Goal: Find specific page/section: Find specific page/section

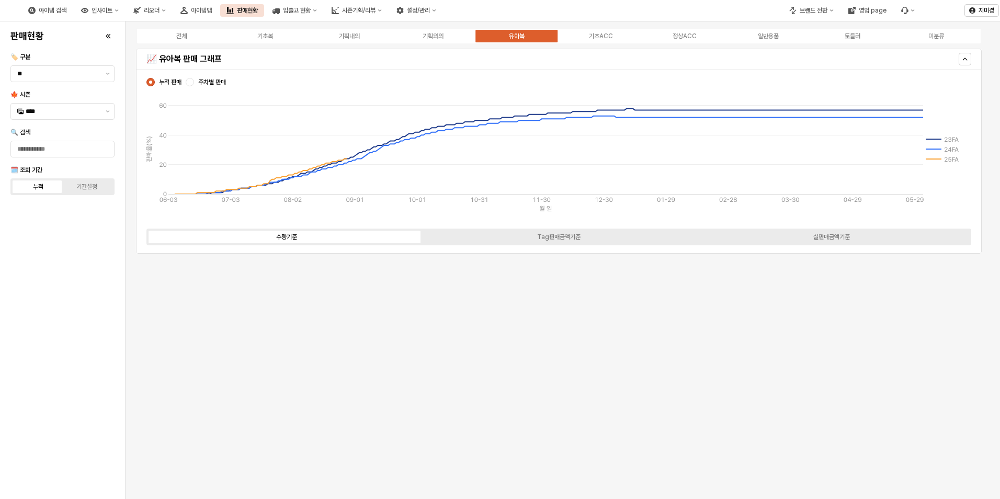
scroll to position [878, 0]
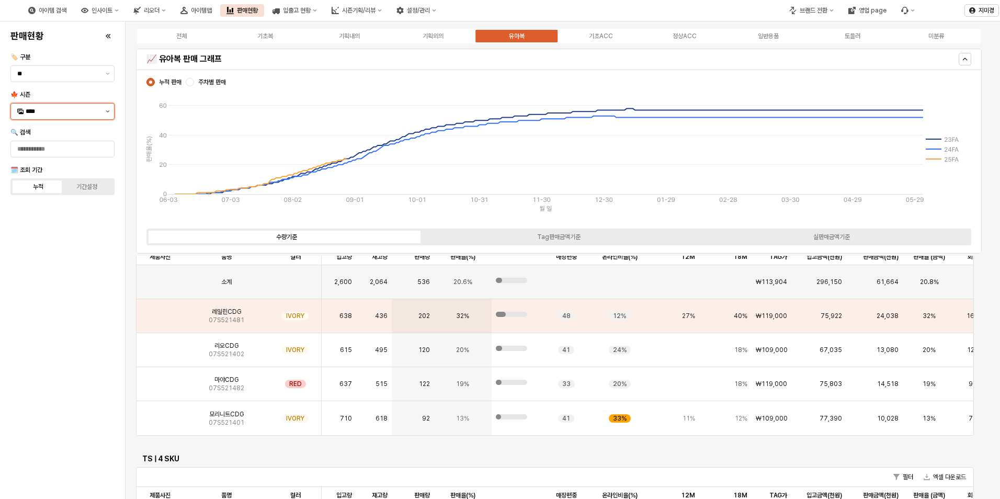
click at [106, 109] on button "제안 사항 표시" at bounding box center [107, 112] width 13 height 16
click at [50, 205] on div "25WT" at bounding box center [64, 204] width 76 height 8
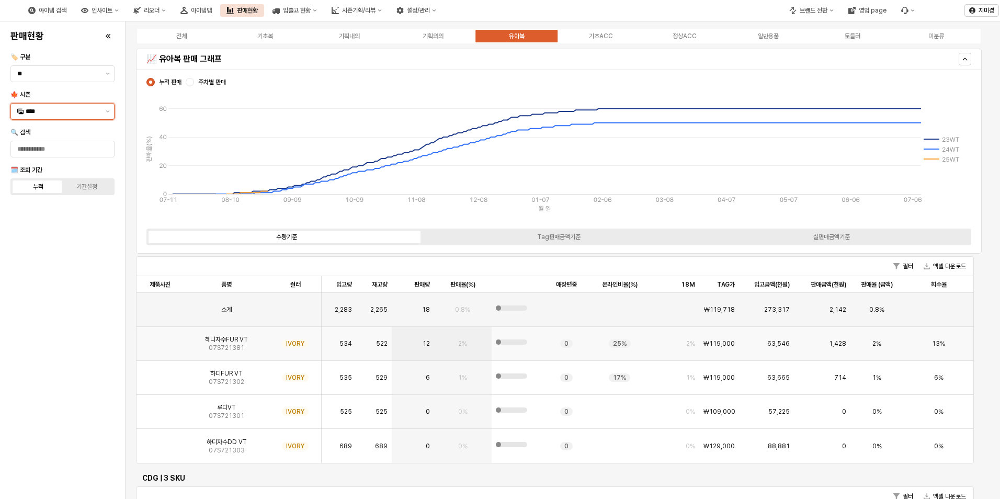
scroll to position [632, 0]
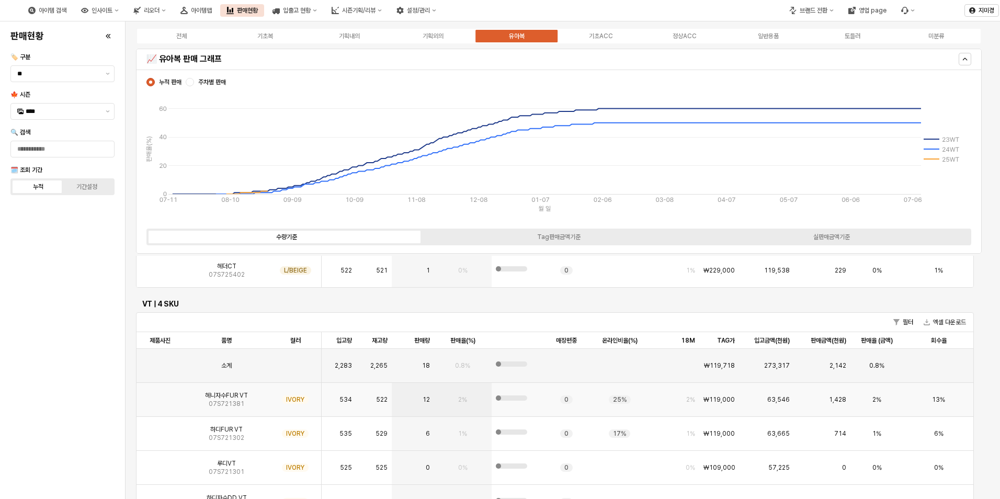
click at [160, 395] on img "App Frame" at bounding box center [160, 395] width 0 height 0
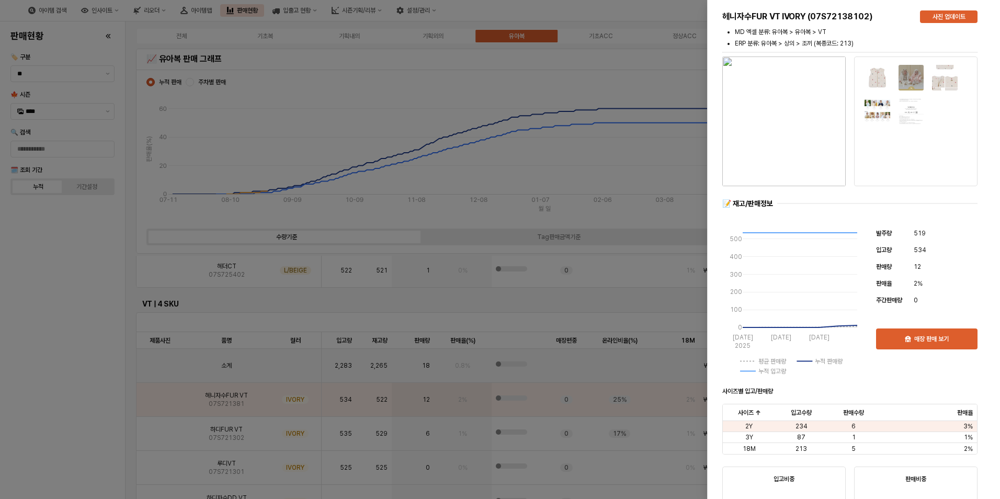
click at [84, 395] on div at bounding box center [500, 249] width 1000 height 499
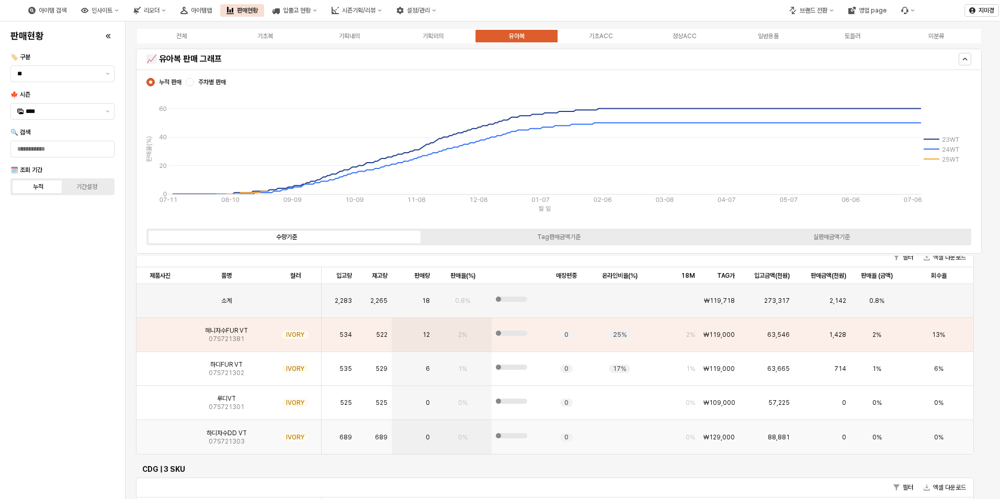
scroll to position [1046, 0]
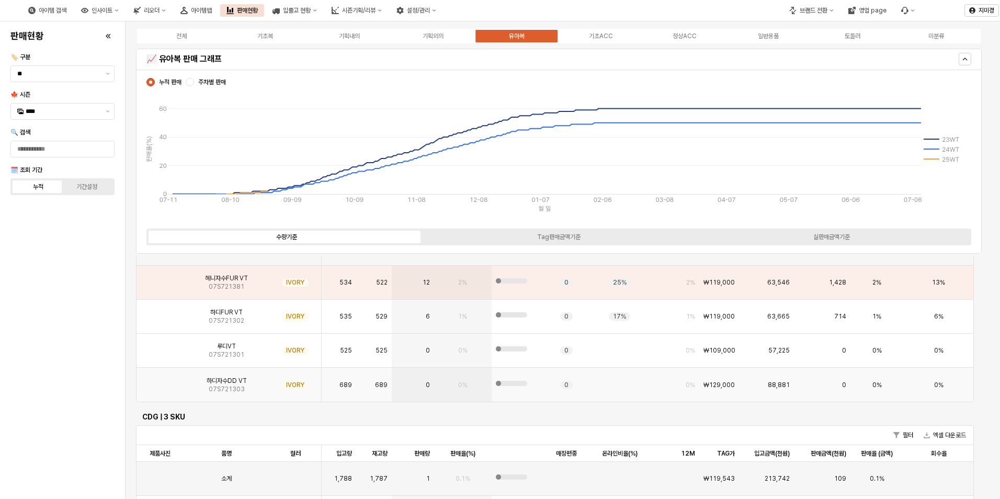
click at [160, 381] on img "App Frame" at bounding box center [160, 381] width 0 height 0
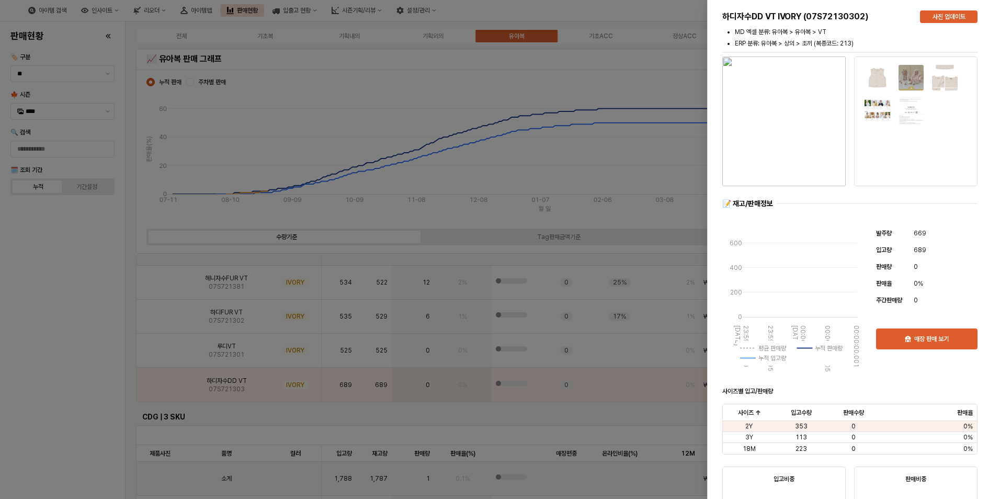
click at [91, 384] on div at bounding box center [500, 249] width 1000 height 499
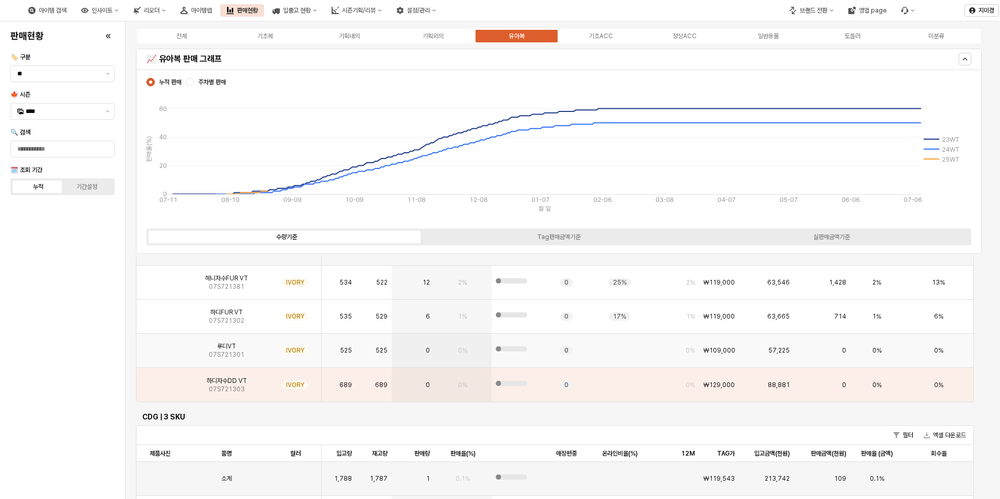
click at [160, 346] on img "App Frame" at bounding box center [160, 346] width 0 height 0
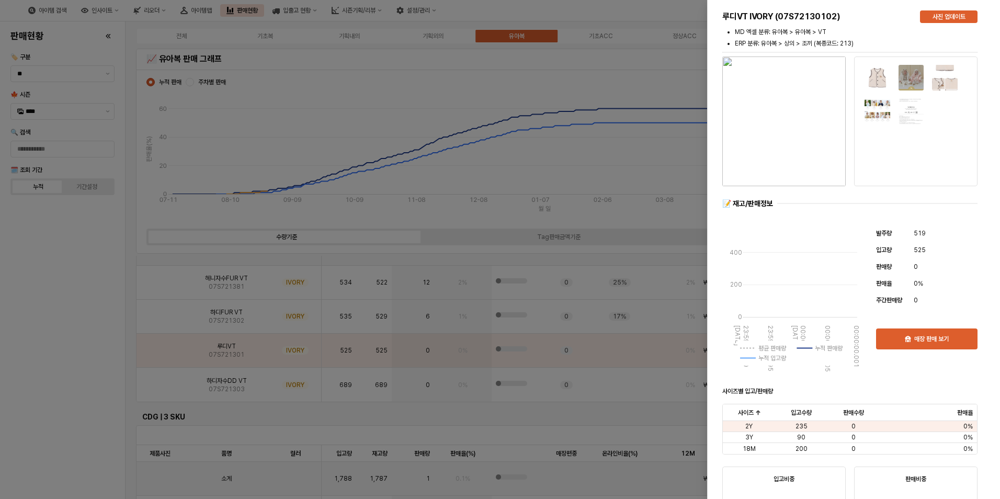
click at [103, 376] on div at bounding box center [500, 249] width 1000 height 499
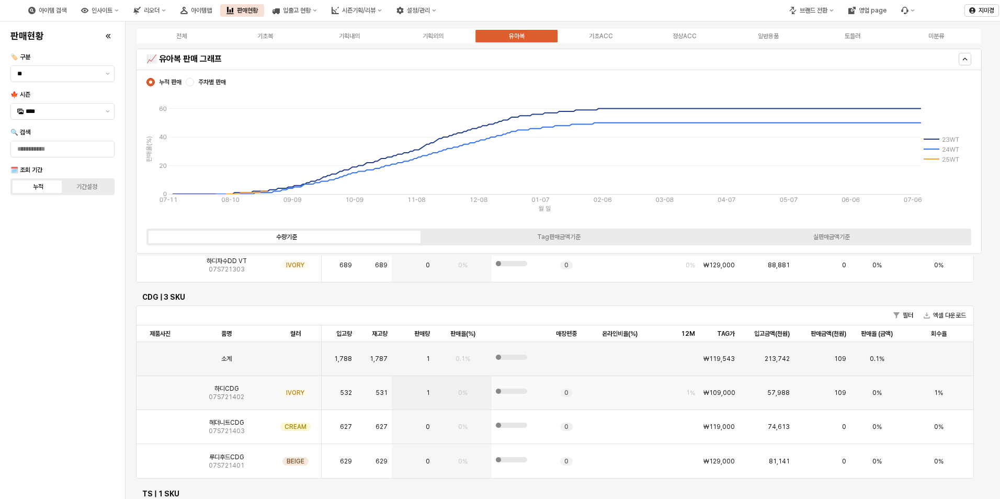
scroll to position [1202, 0]
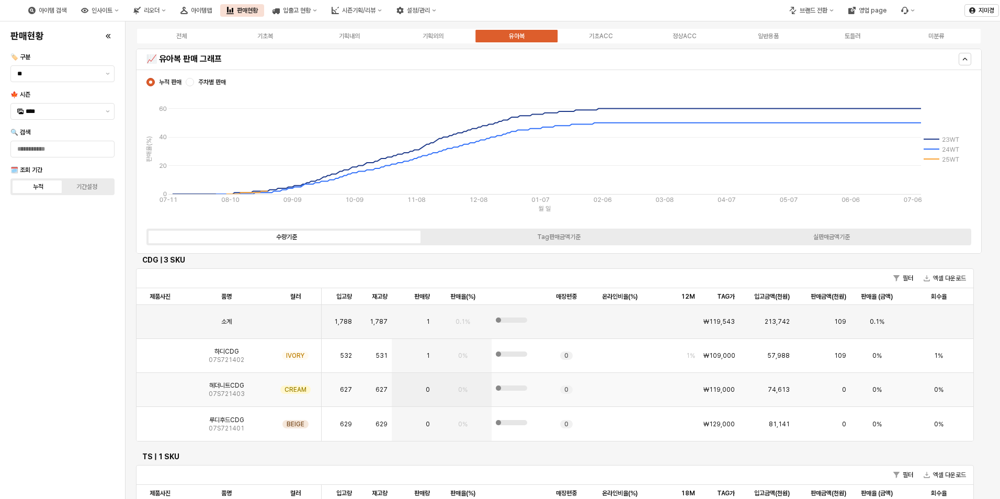
click at [160, 385] on img "App Frame" at bounding box center [160, 385] width 0 height 0
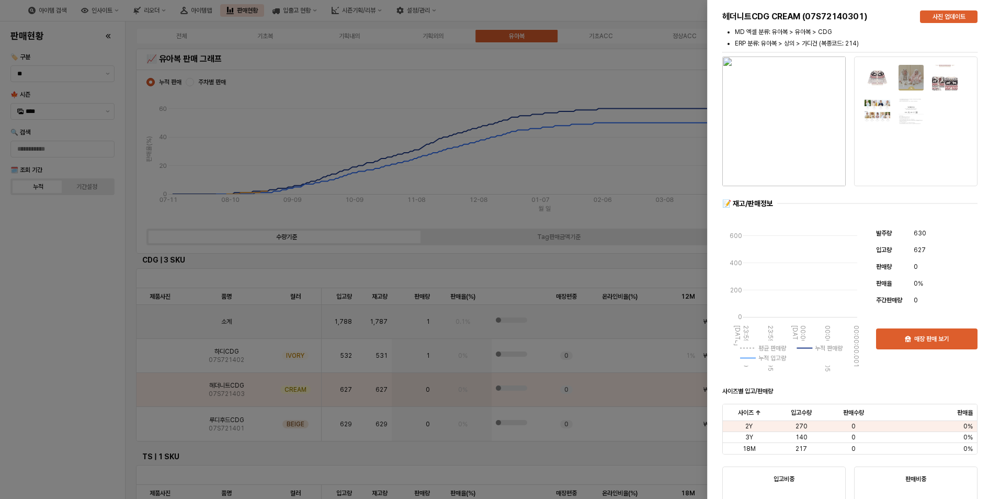
click at [93, 403] on div at bounding box center [500, 249] width 1000 height 499
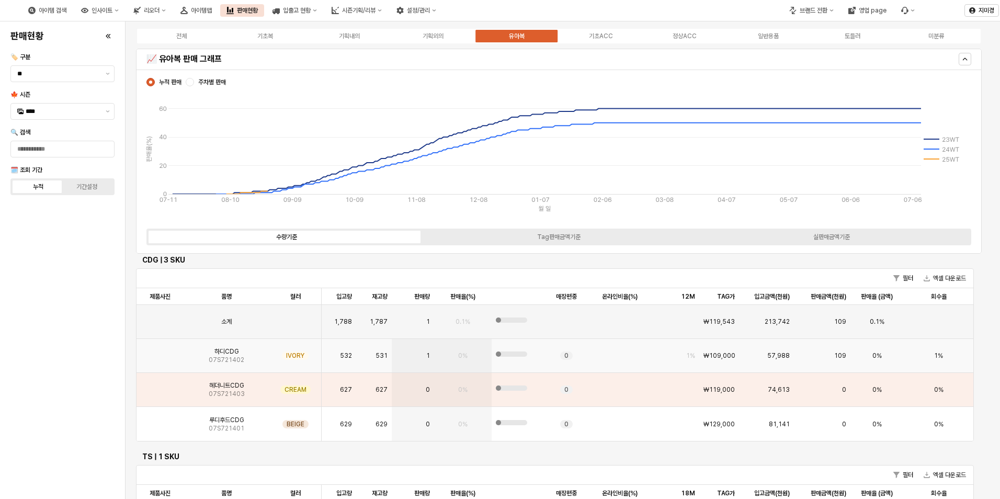
click at [160, 351] on img "App Frame" at bounding box center [160, 351] width 0 height 0
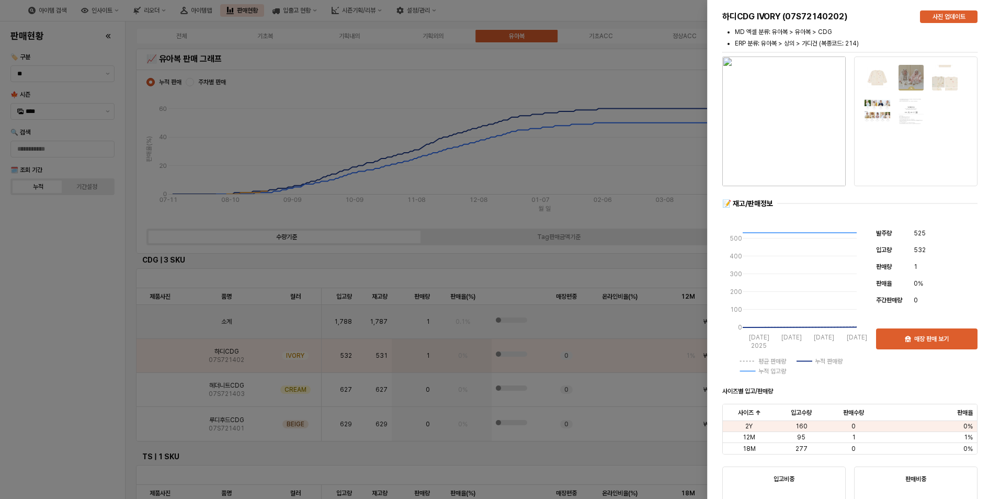
click at [72, 374] on div at bounding box center [500, 249] width 1000 height 499
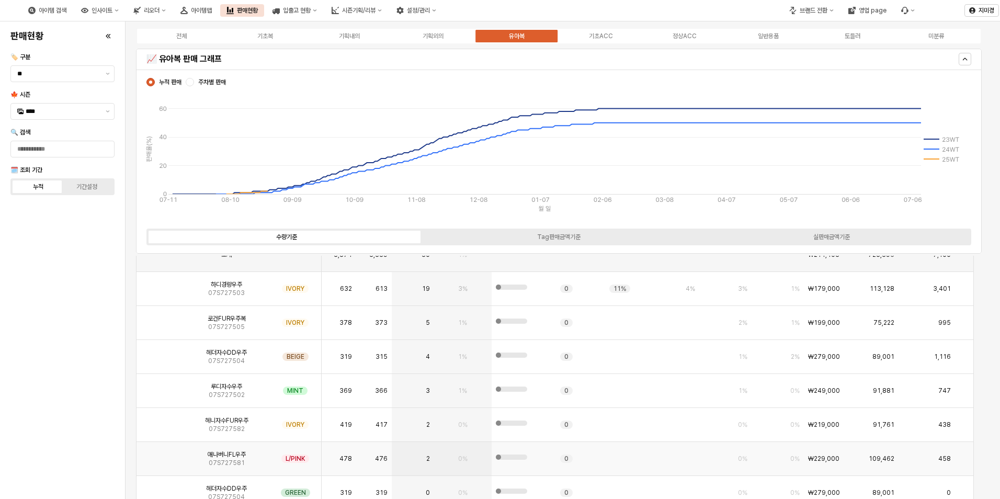
scroll to position [2614, 0]
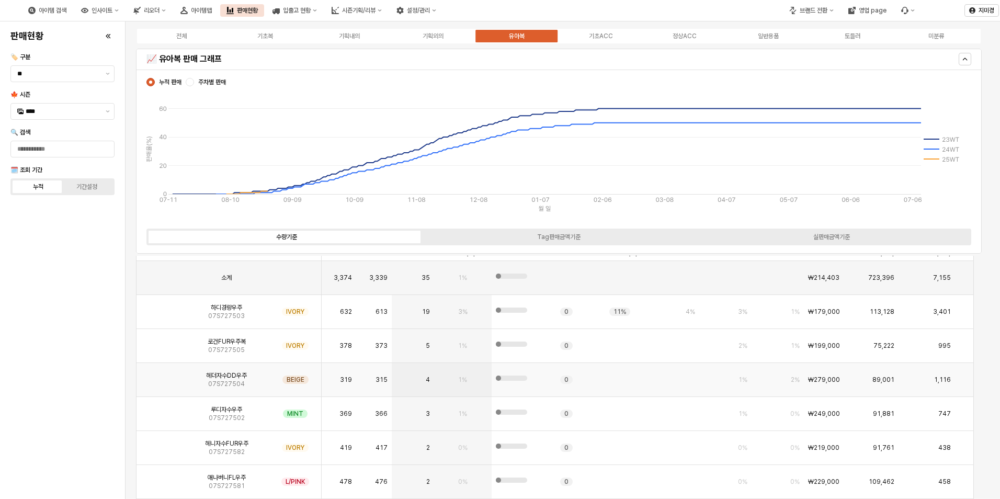
click at [160, 375] on img "App Frame" at bounding box center [160, 375] width 0 height 0
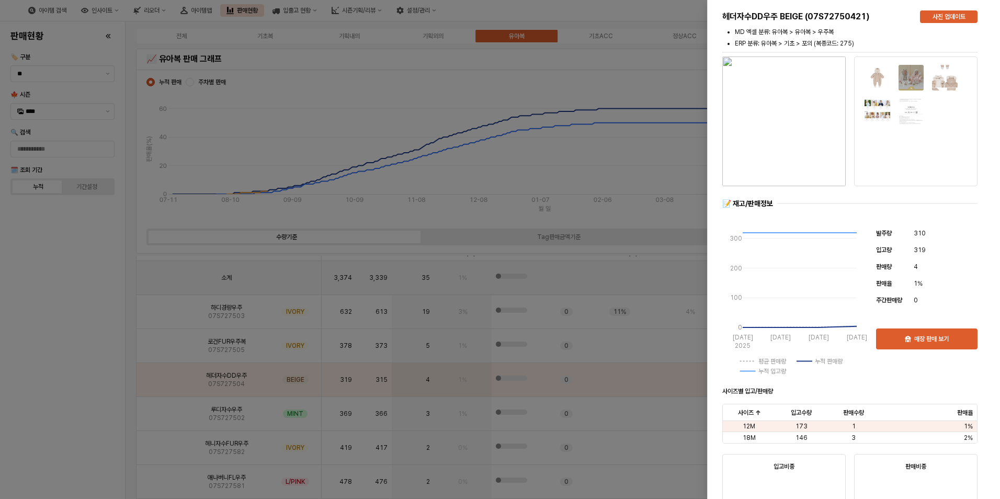
click at [109, 388] on div at bounding box center [500, 249] width 1000 height 499
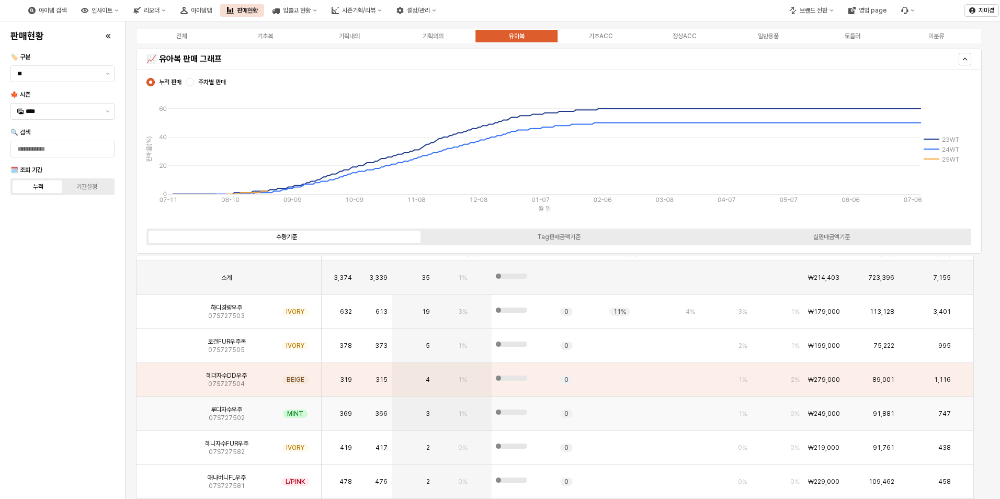
click at [160, 409] on img "App Frame" at bounding box center [160, 409] width 0 height 0
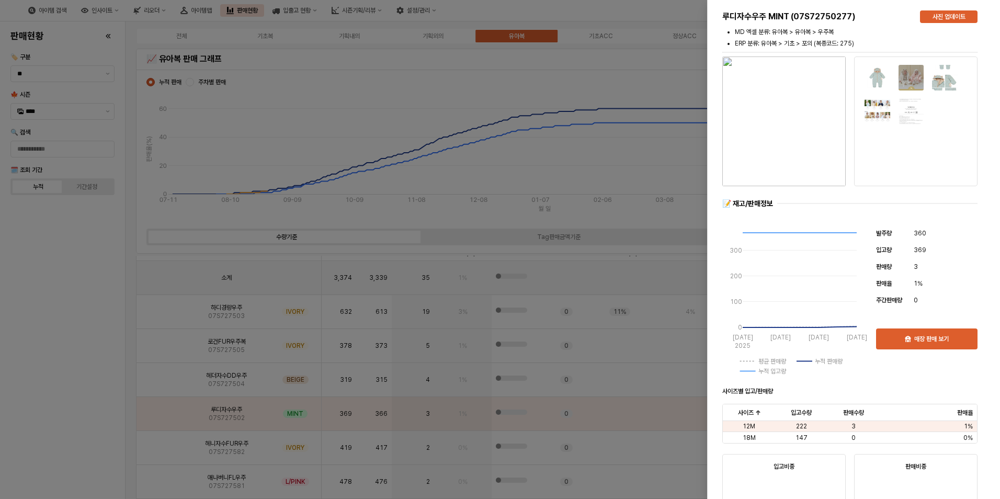
click at [97, 413] on div at bounding box center [500, 249] width 1000 height 499
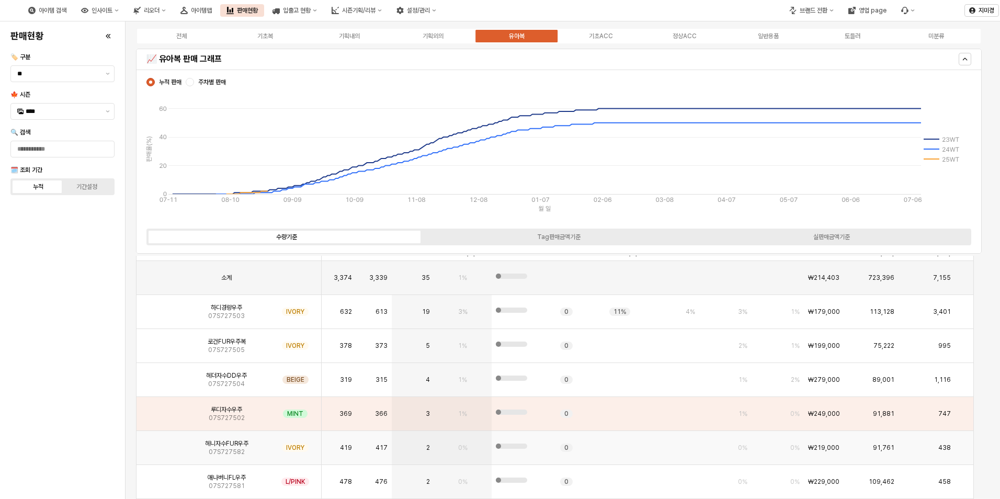
click at [160, 443] on img "App Frame" at bounding box center [160, 443] width 0 height 0
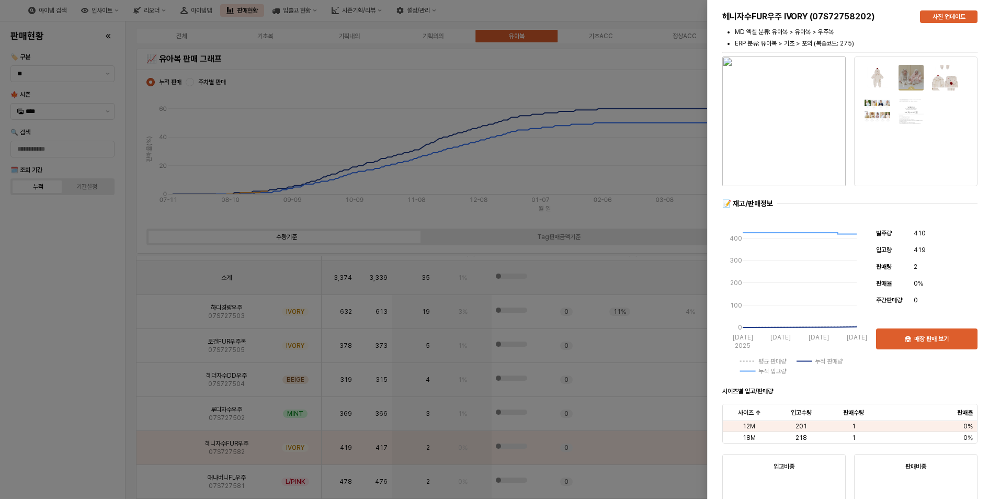
click at [98, 418] on div at bounding box center [500, 249] width 1000 height 499
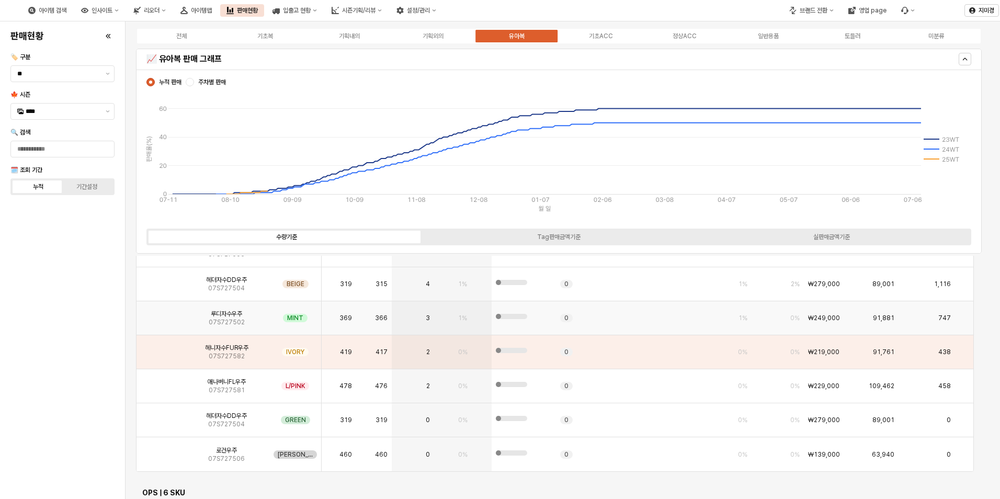
scroll to position [2719, 0]
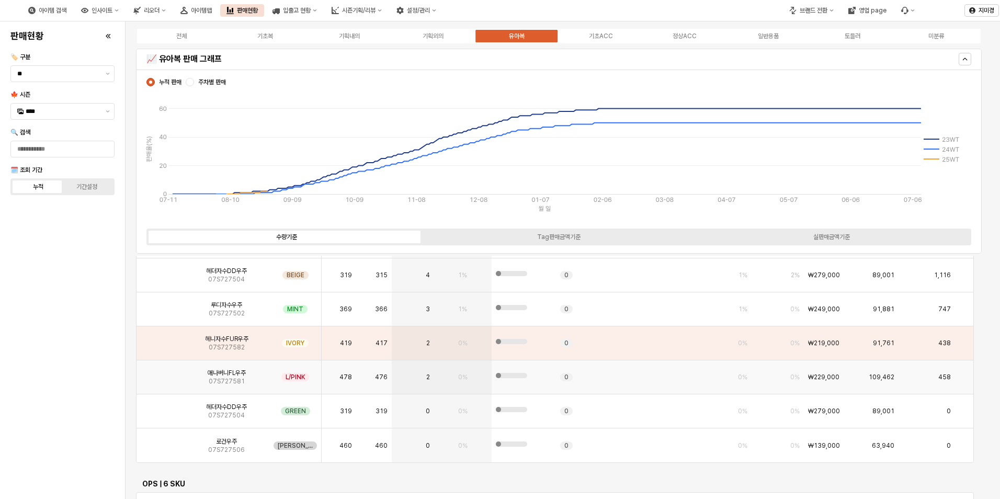
click at [160, 373] on img "App Frame" at bounding box center [160, 373] width 0 height 0
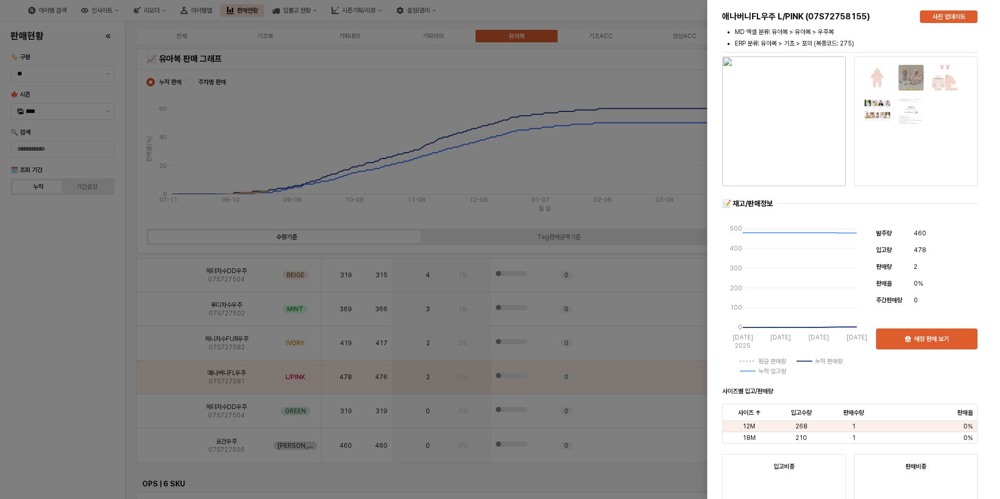
click at [55, 384] on div at bounding box center [500, 249] width 1000 height 499
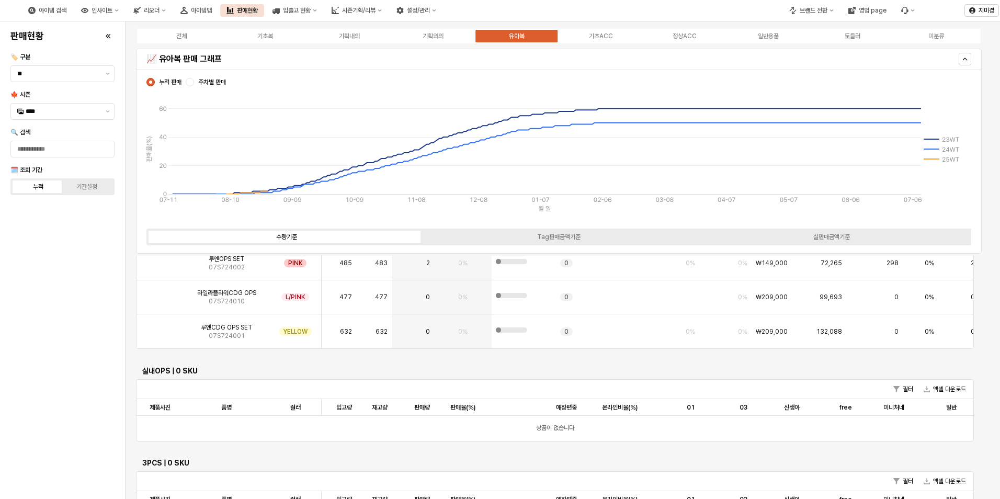
scroll to position [3085, 0]
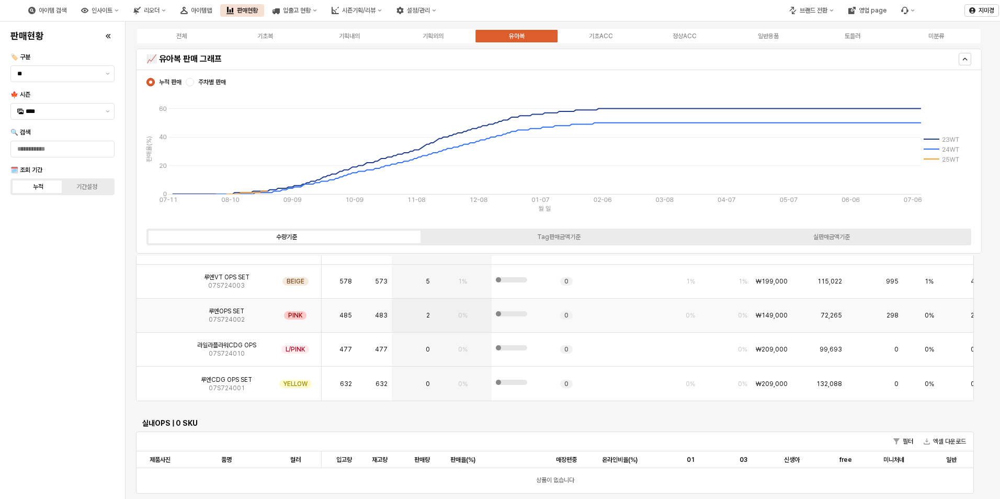
click at [160, 311] on img "App Frame" at bounding box center [160, 311] width 0 height 0
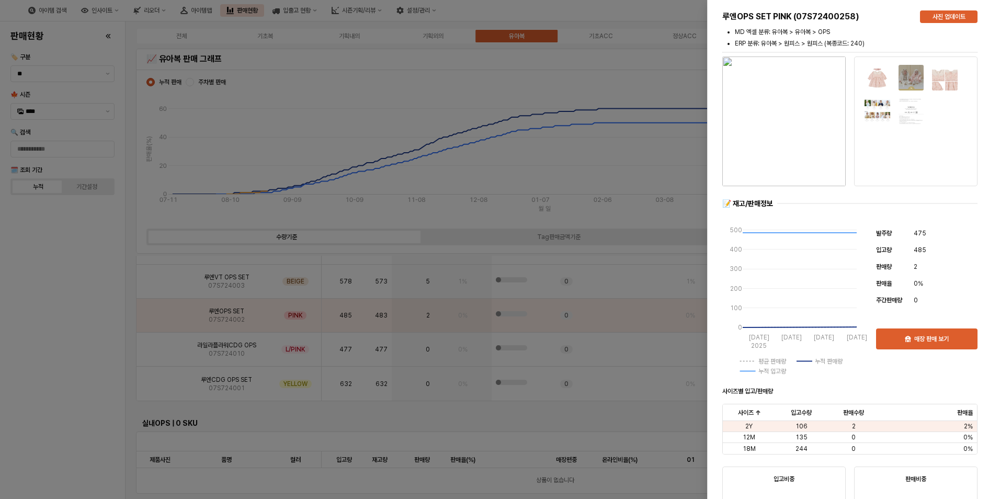
click at [70, 352] on div at bounding box center [500, 249] width 1000 height 499
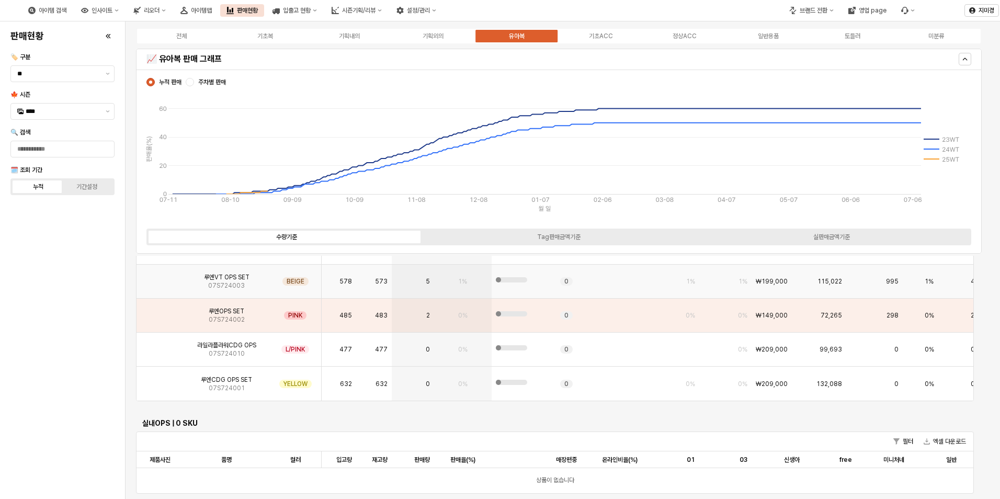
click at [160, 277] on img "App Frame" at bounding box center [160, 277] width 0 height 0
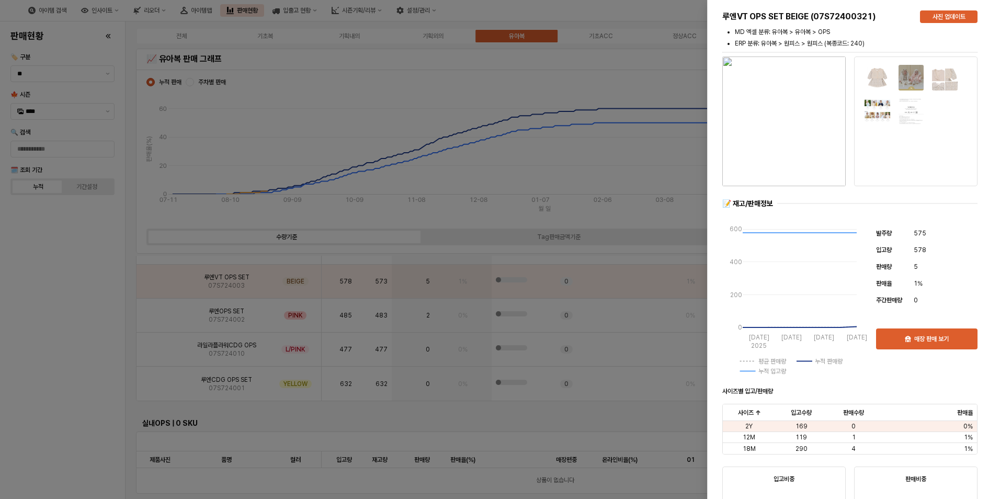
click at [94, 358] on div at bounding box center [500, 249] width 1000 height 499
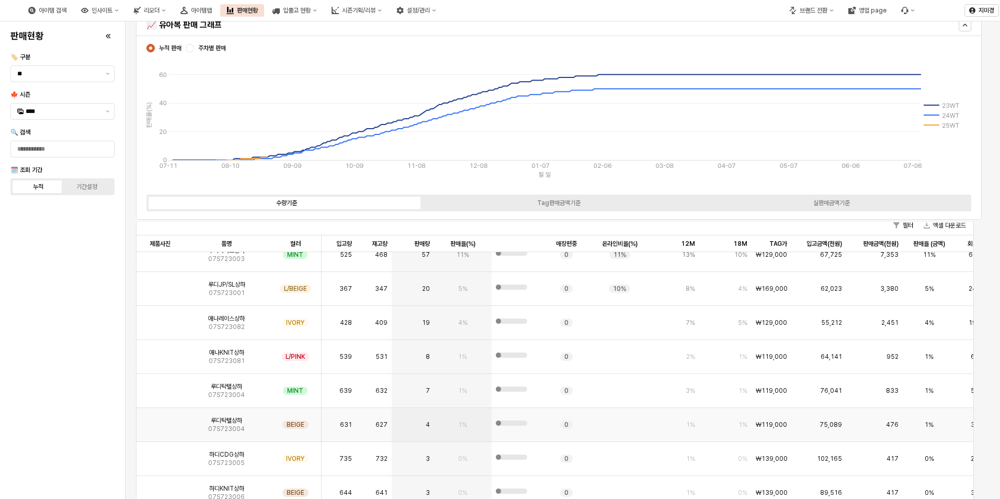
scroll to position [52, 0]
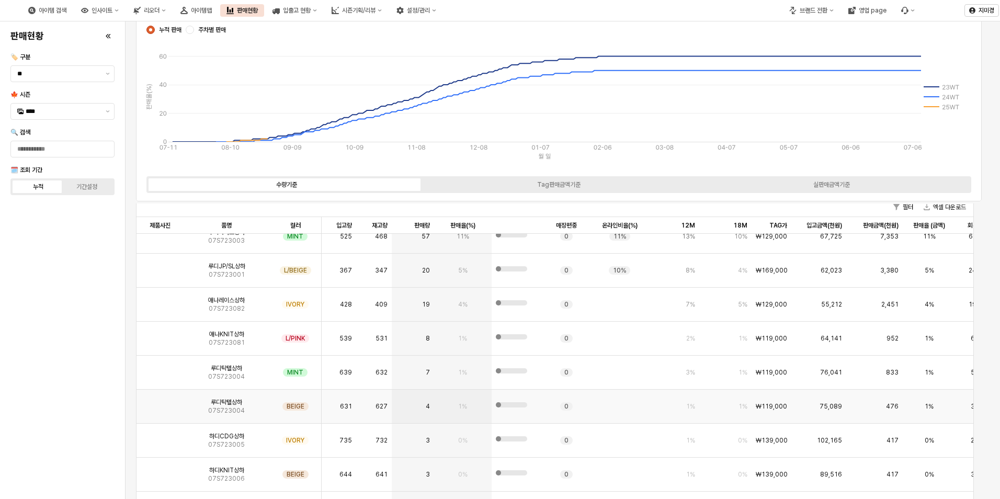
click at [160, 402] on img "App Frame" at bounding box center [160, 402] width 0 height 0
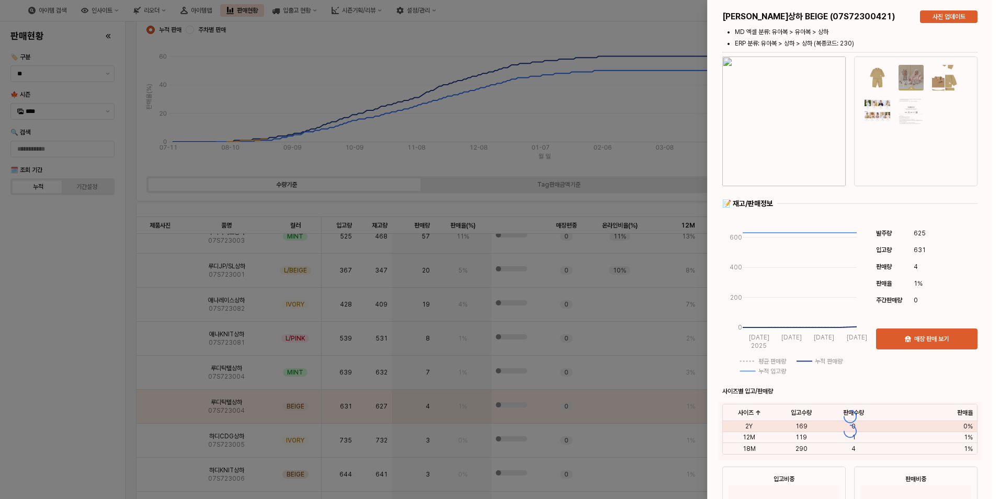
click at [91, 396] on div at bounding box center [500, 249] width 1000 height 499
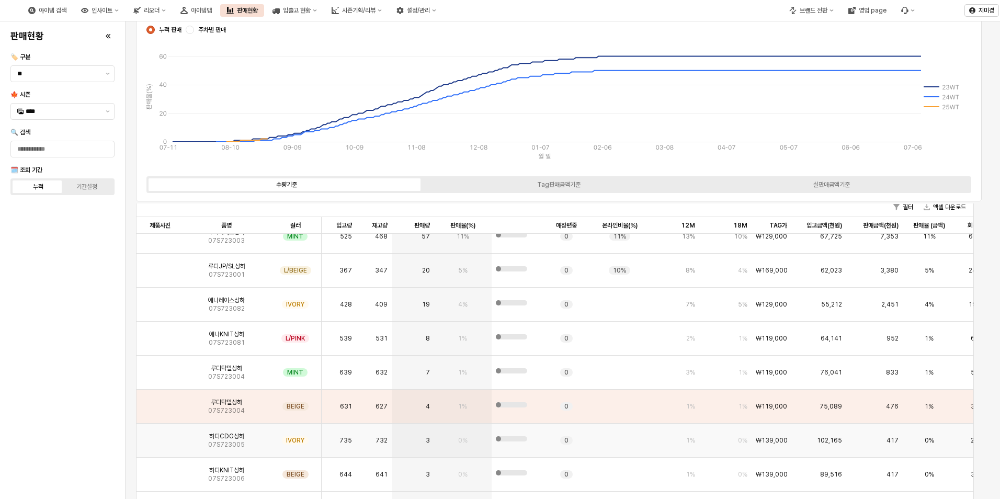
click at [160, 436] on img "App Frame" at bounding box center [160, 436] width 0 height 0
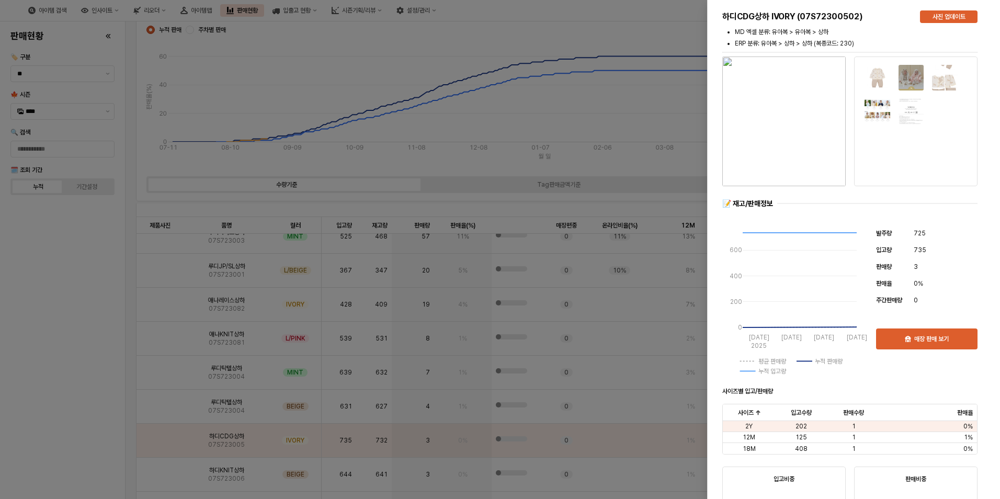
click at [77, 416] on div at bounding box center [500, 249] width 1000 height 499
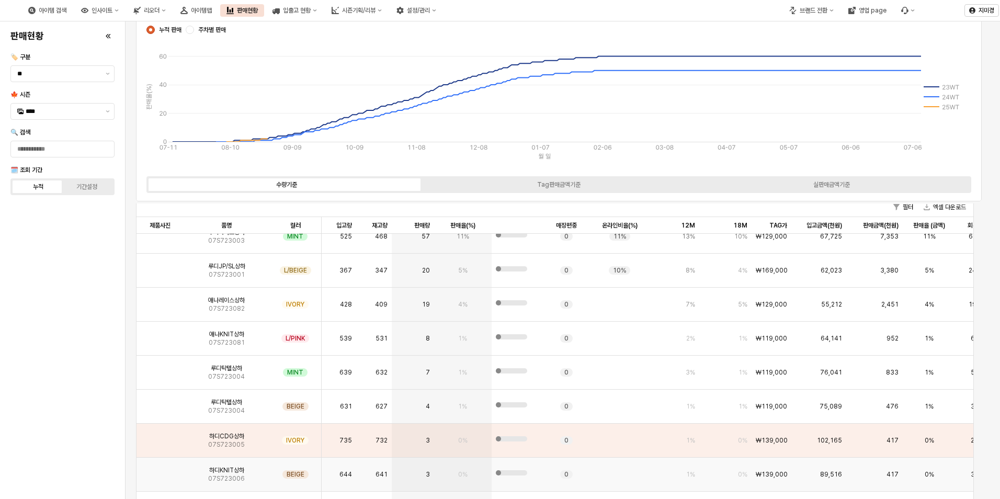
click at [160, 470] on img "App Frame" at bounding box center [160, 470] width 0 height 0
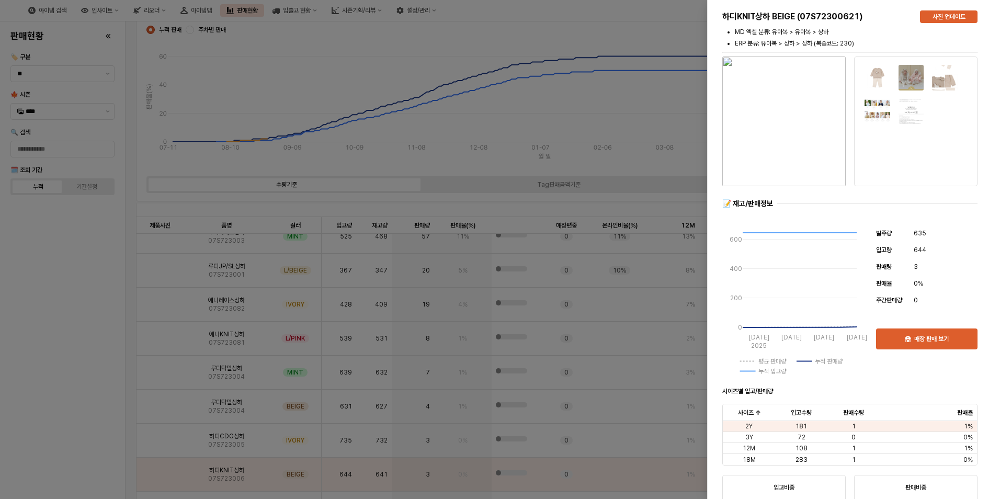
click at [74, 443] on div at bounding box center [500, 249] width 1000 height 499
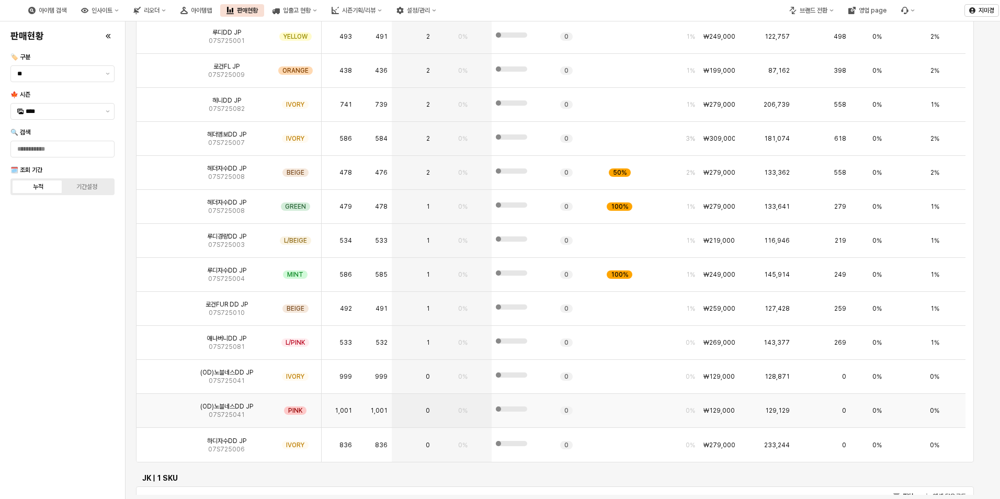
click at [160, 406] on img "App Frame" at bounding box center [160, 406] width 0 height 0
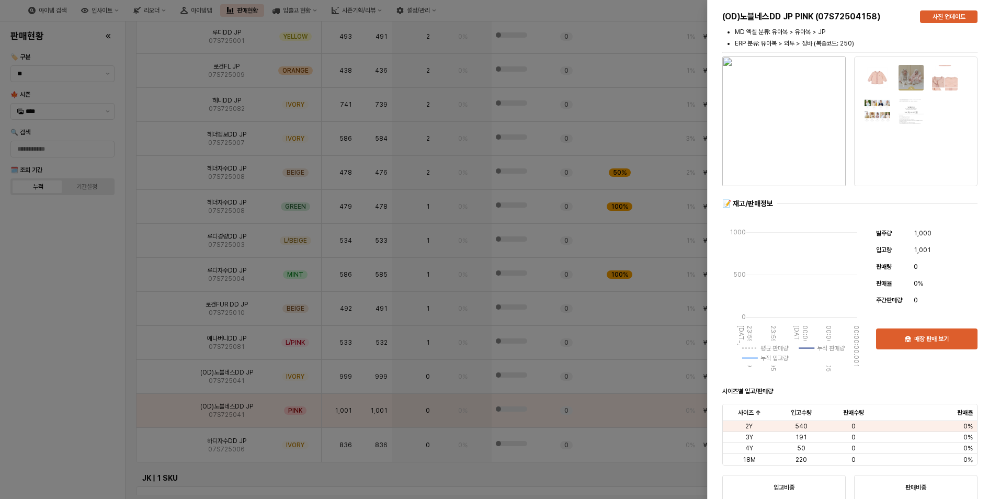
click at [67, 419] on div at bounding box center [500, 249] width 1000 height 499
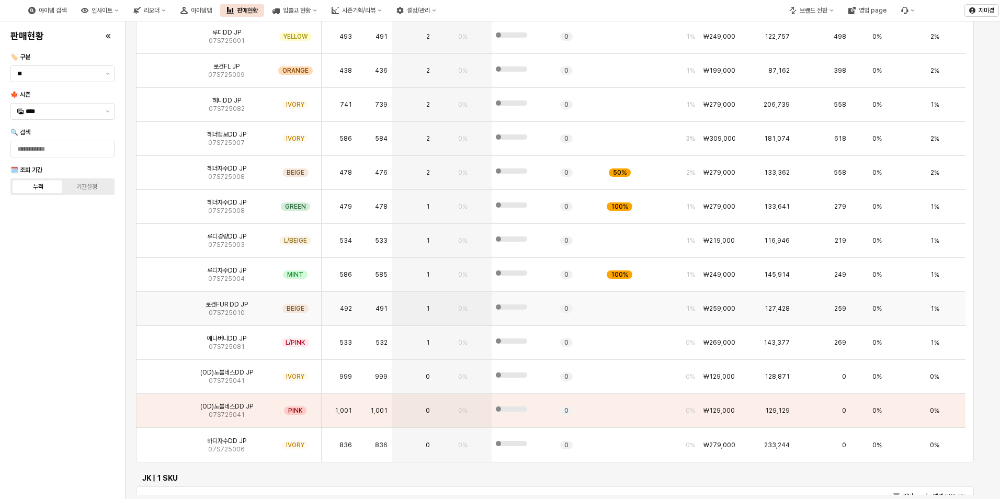
click at [160, 304] on img "App Frame" at bounding box center [160, 304] width 0 height 0
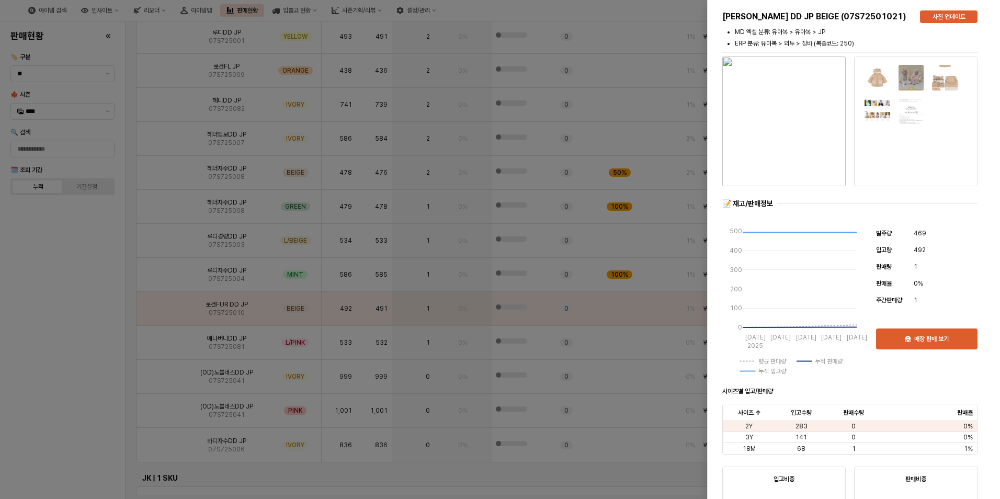
click at [86, 362] on div at bounding box center [500, 249] width 1000 height 499
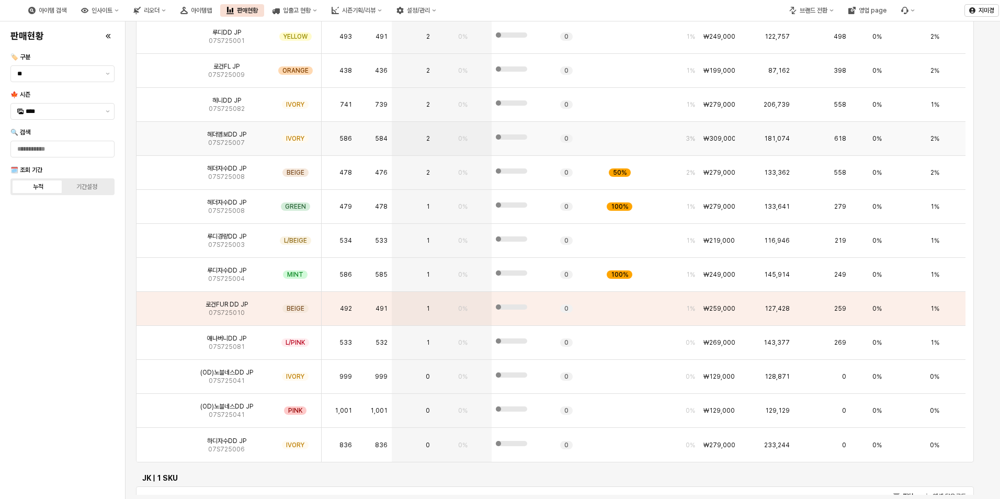
click at [160, 134] on img "App Frame" at bounding box center [160, 134] width 0 height 0
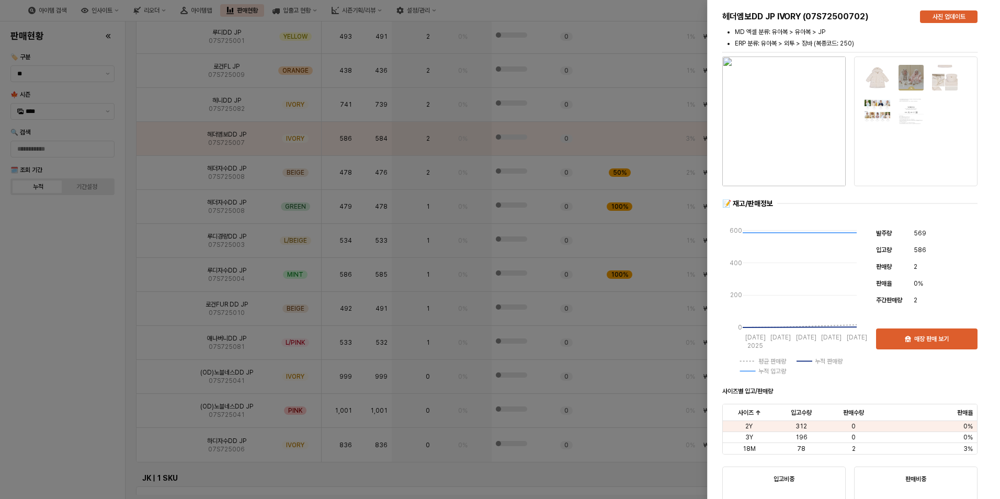
click at [94, 303] on div at bounding box center [500, 249] width 1000 height 499
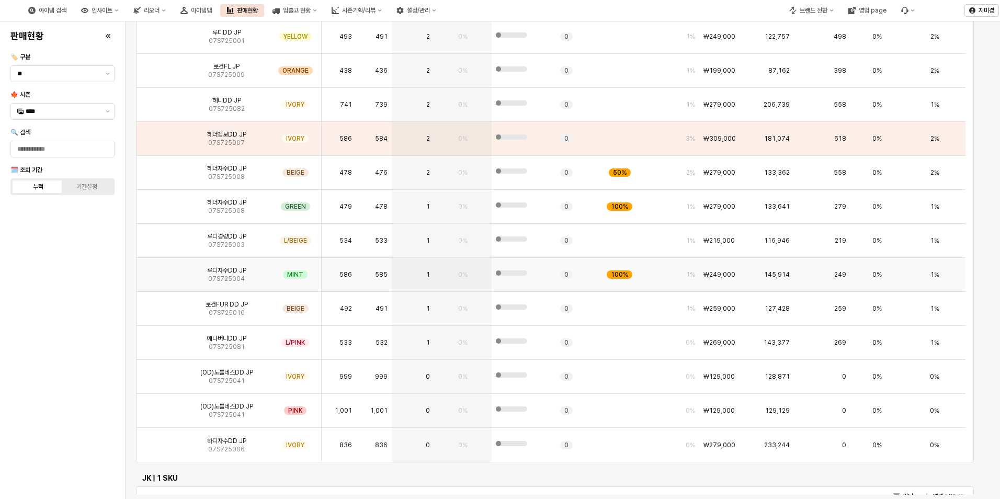
click at [160, 270] on img "App Frame" at bounding box center [160, 270] width 0 height 0
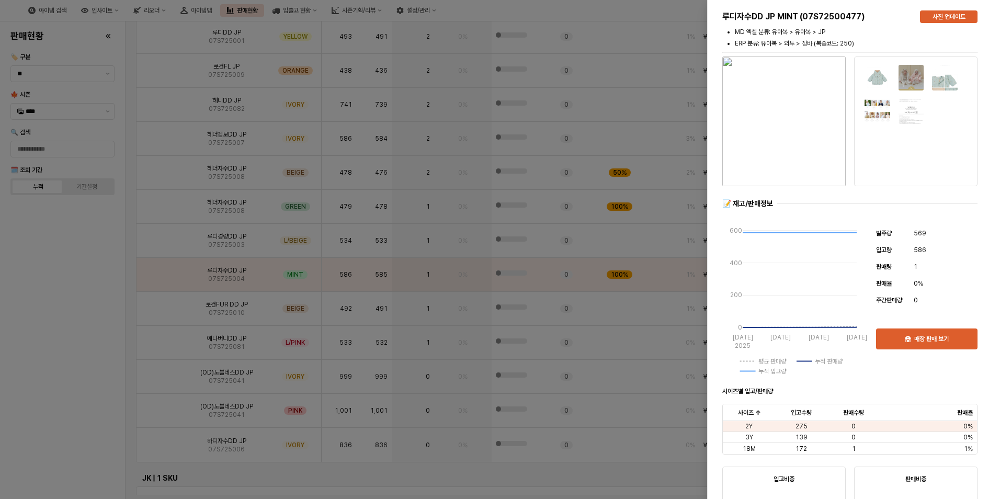
click at [101, 360] on div at bounding box center [500, 249] width 1000 height 499
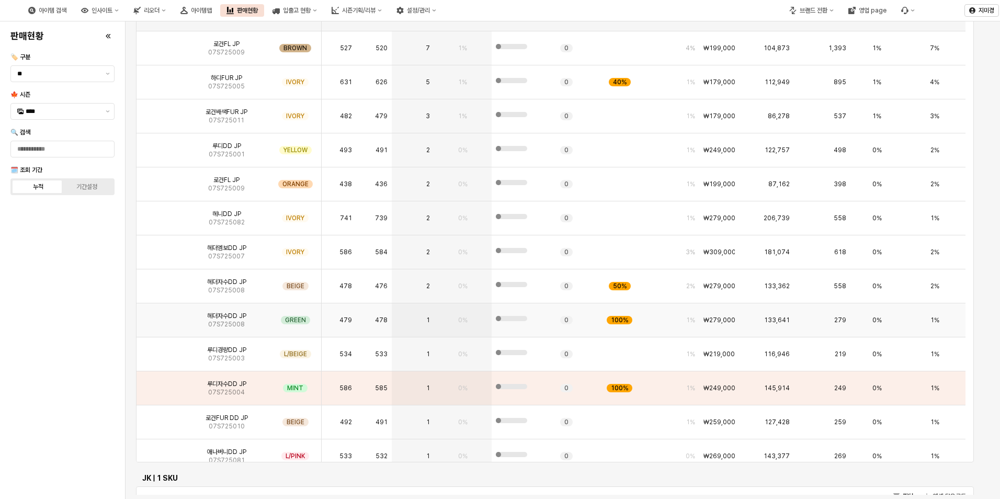
scroll to position [0, 0]
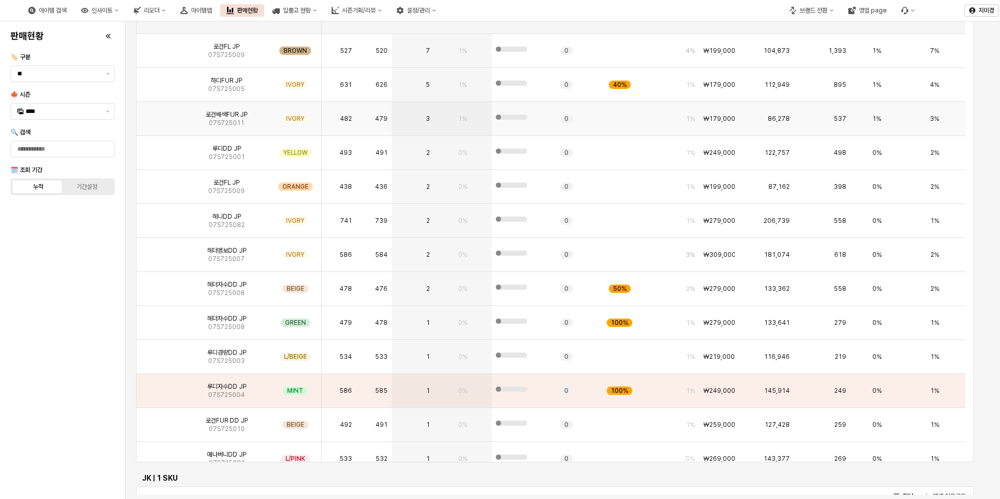
click at [160, 114] on img "App Frame" at bounding box center [160, 114] width 0 height 0
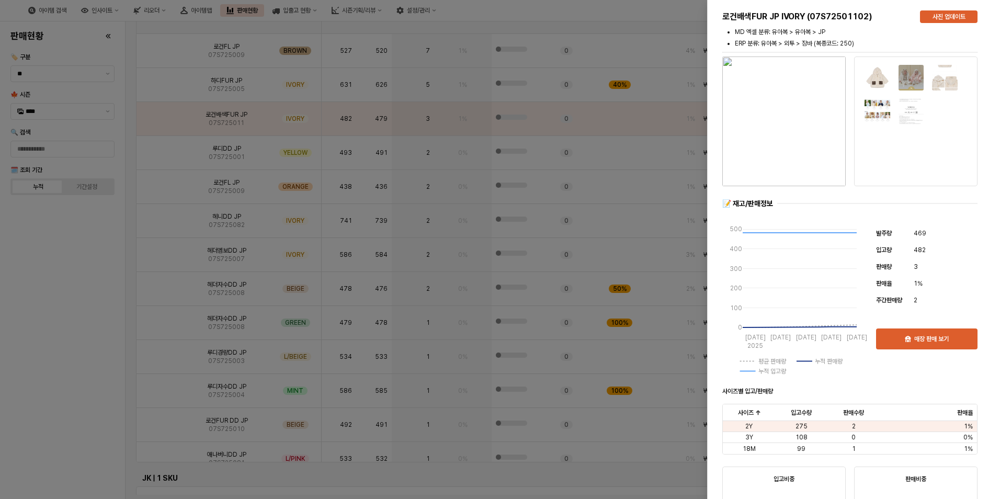
drag, startPoint x: 53, startPoint y: 268, endPoint x: 62, endPoint y: 256, distance: 15.4
click at [53, 268] on div at bounding box center [500, 249] width 1000 height 499
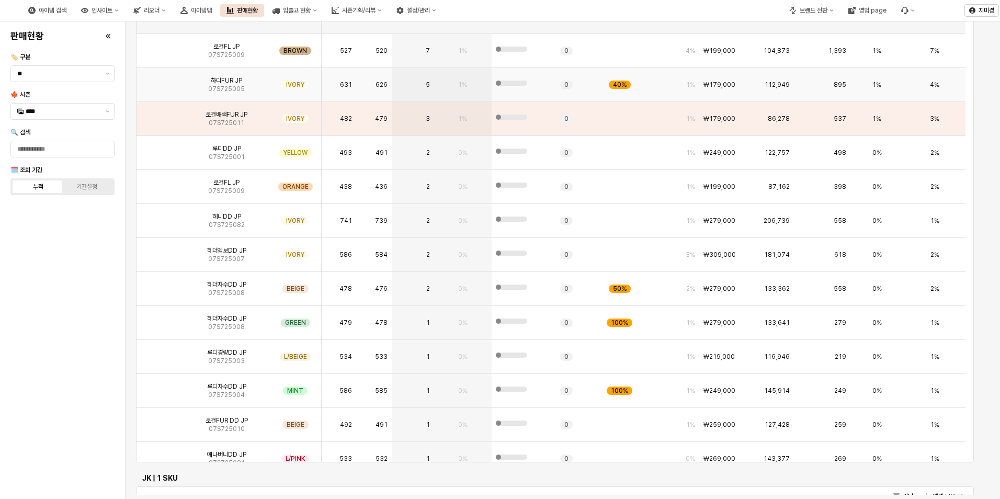
click at [160, 81] on img "App Frame" at bounding box center [160, 81] width 0 height 0
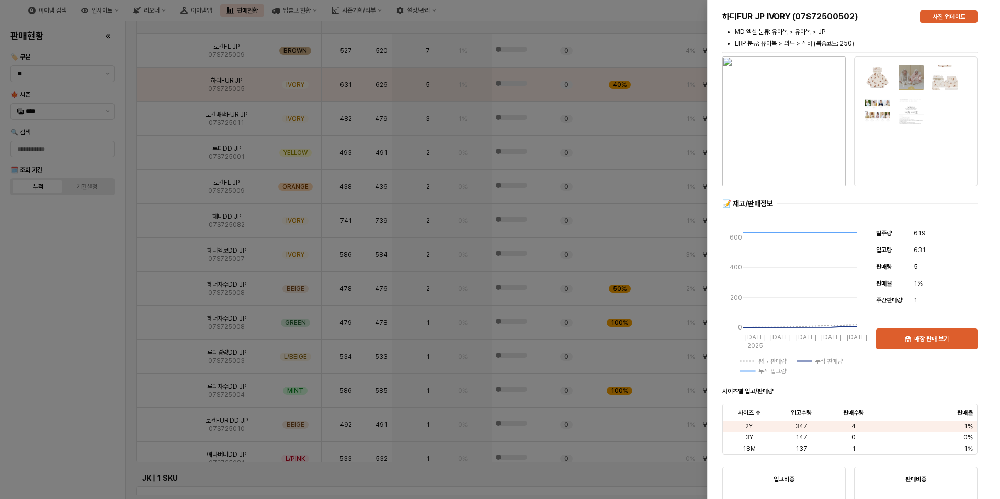
click at [85, 271] on div at bounding box center [500, 249] width 1000 height 499
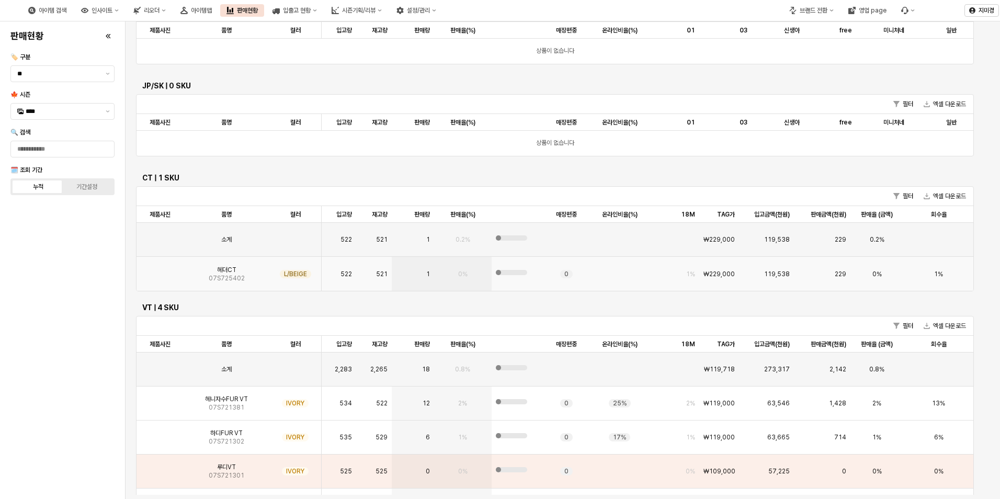
scroll to position [680, 0]
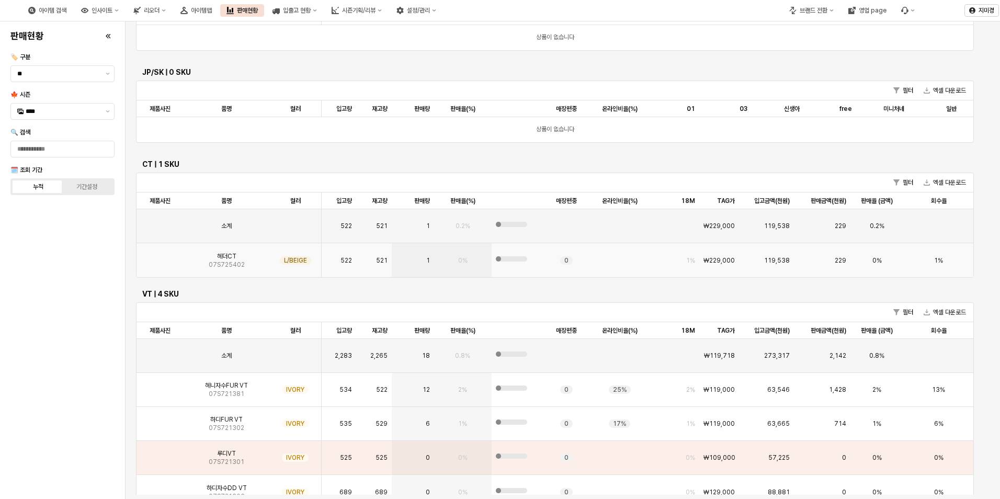
click at [160, 256] on img "App Frame" at bounding box center [160, 256] width 0 height 0
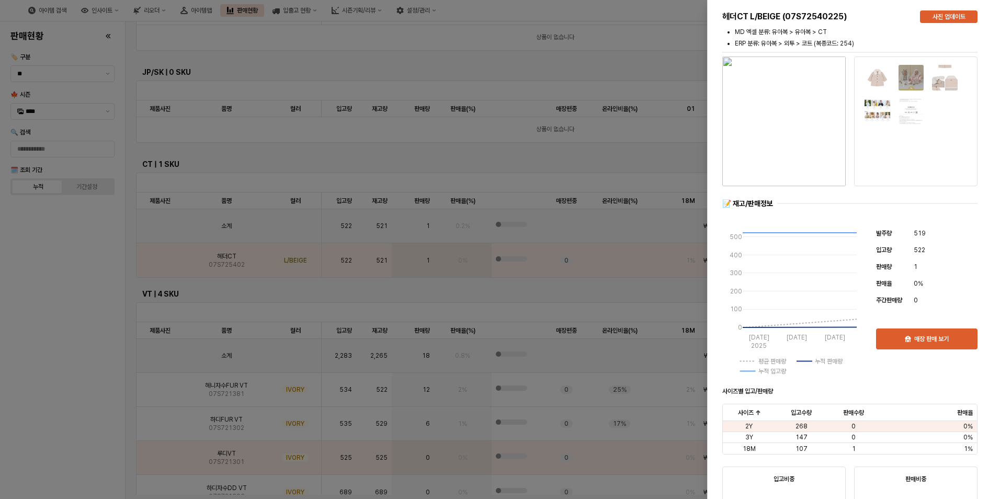
click at [83, 297] on div at bounding box center [500, 249] width 1000 height 499
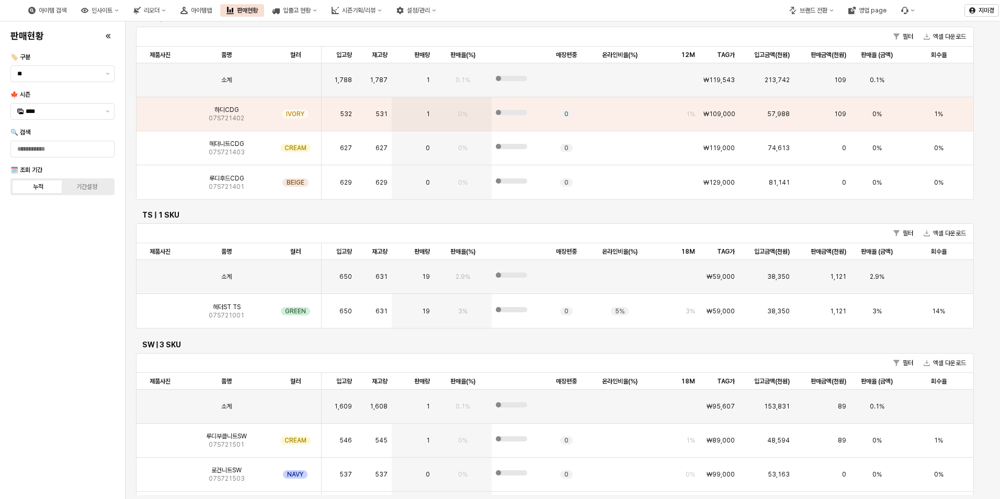
scroll to position [1202, 0]
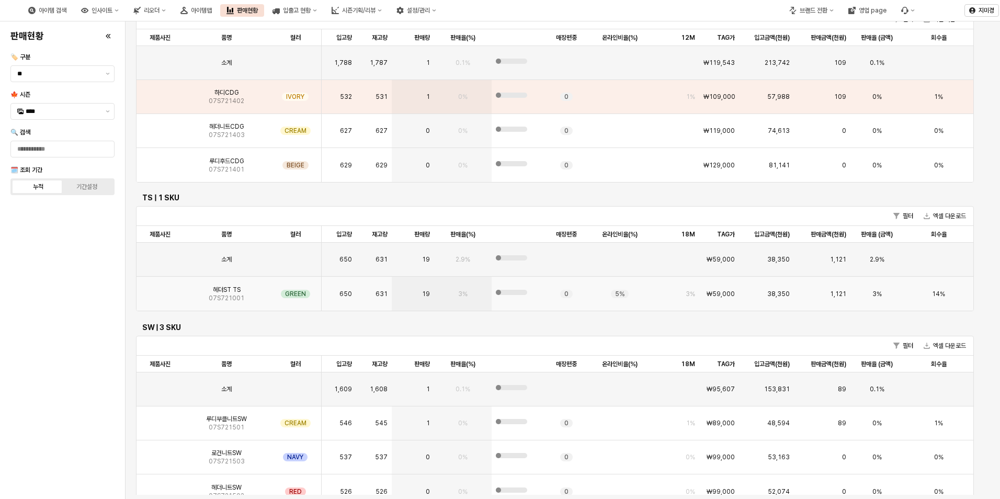
click at [160, 290] on img "App Frame" at bounding box center [160, 290] width 0 height 0
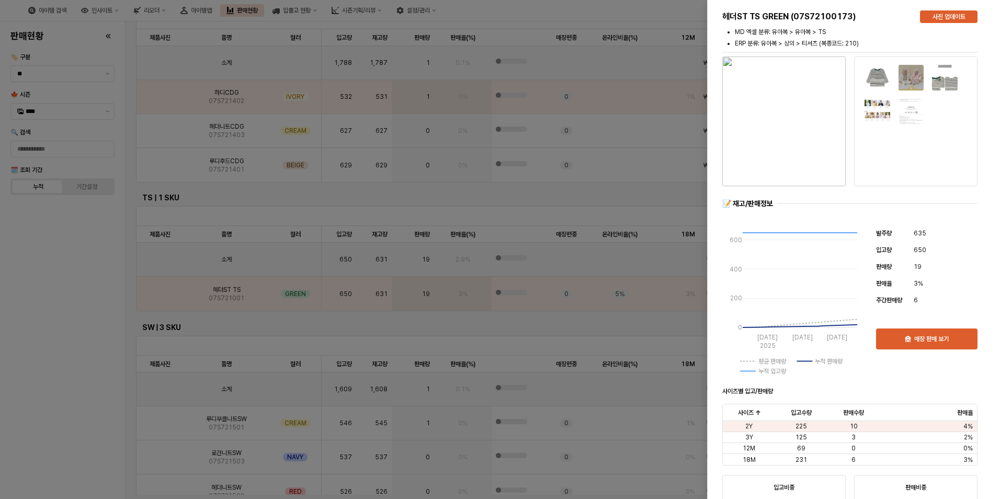
click at [69, 335] on div at bounding box center [500, 249] width 1000 height 499
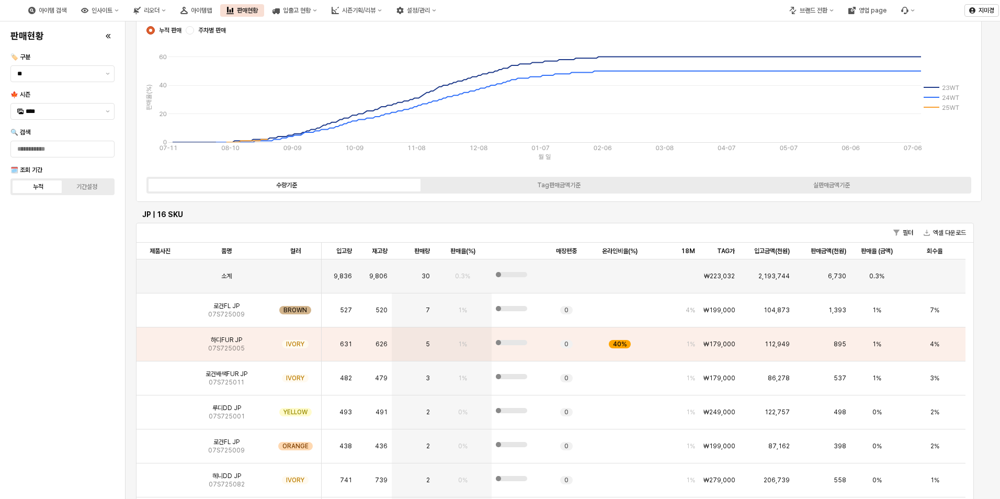
scroll to position [0, 0]
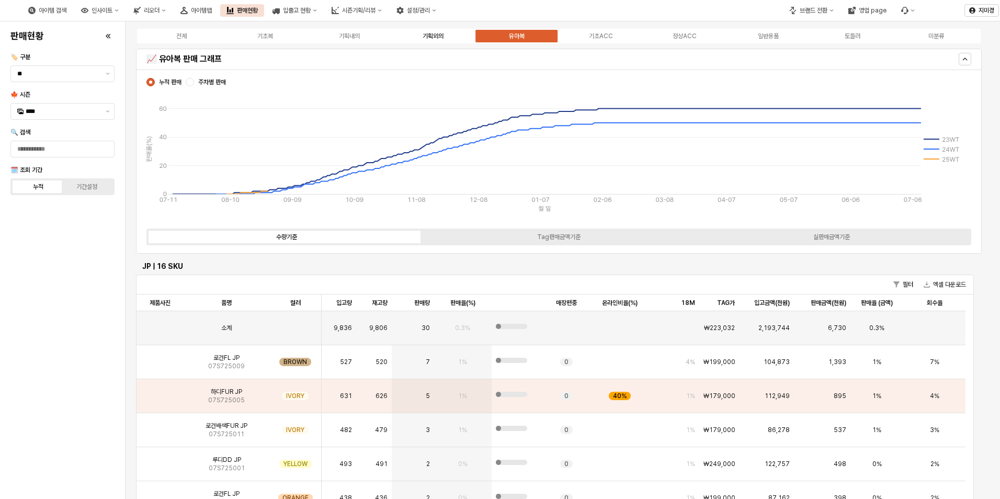
click at [439, 38] on div "기획외의" at bounding box center [432, 35] width 21 height 7
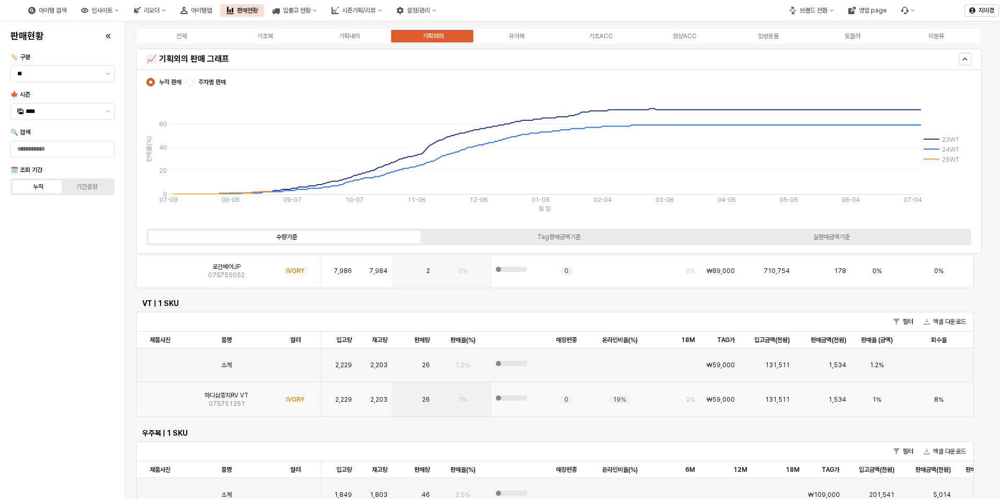
scroll to position [209, 0]
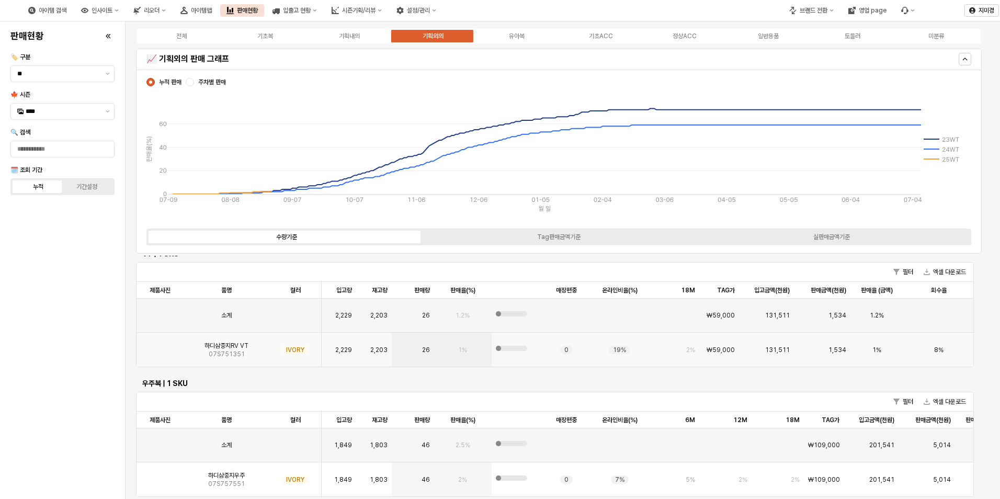
click at [160, 346] on img "App Frame" at bounding box center [160, 346] width 0 height 0
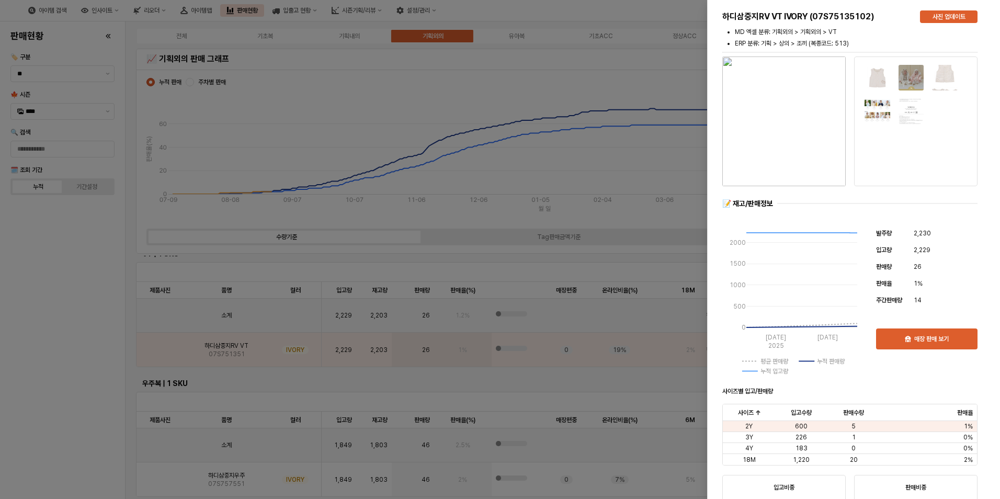
click at [54, 381] on div at bounding box center [500, 249] width 1000 height 499
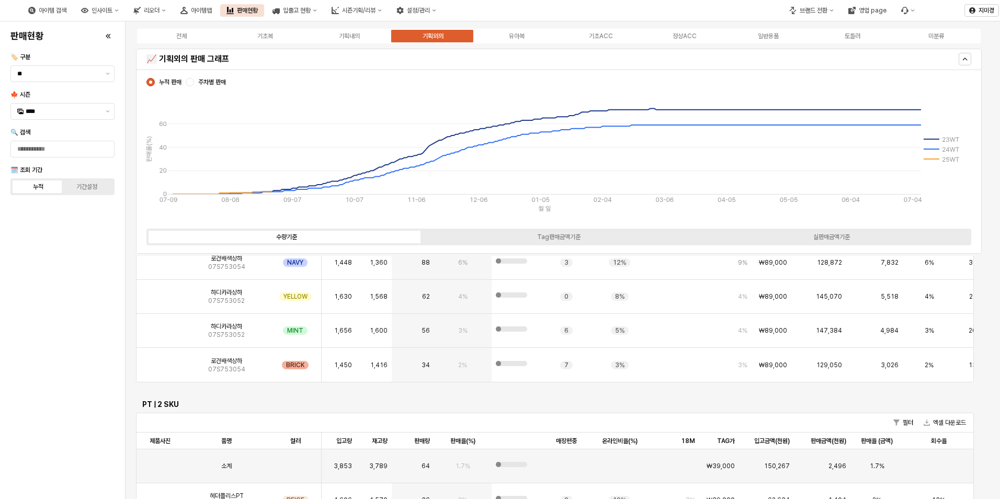
scroll to position [575, 0]
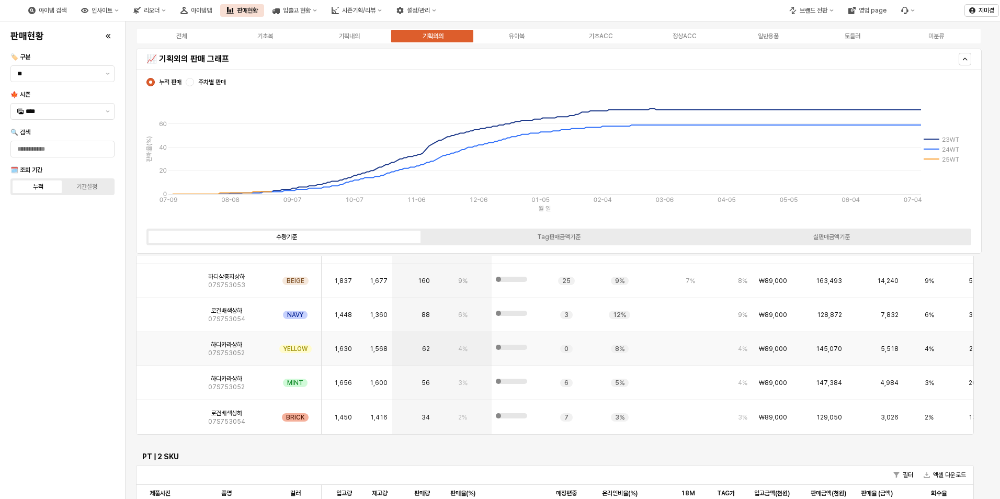
click at [160, 345] on img "App Frame" at bounding box center [160, 345] width 0 height 0
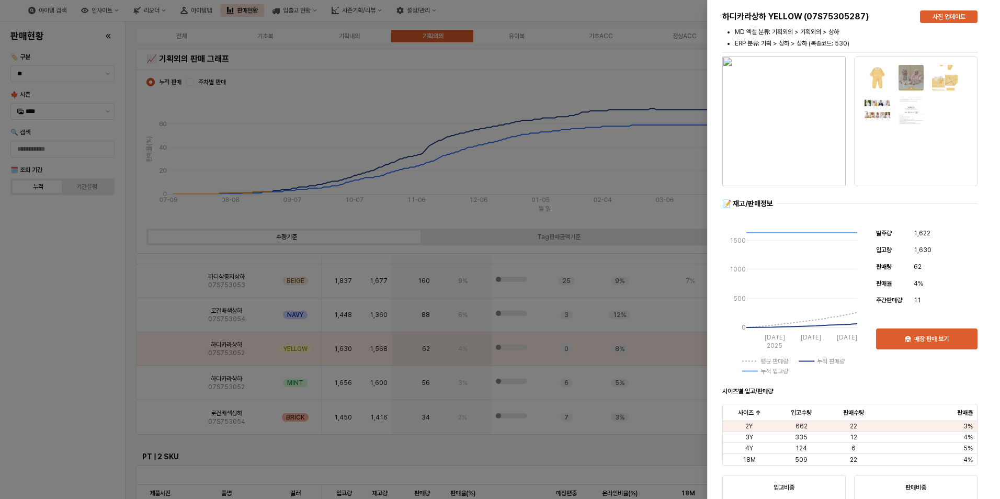
click at [85, 384] on div at bounding box center [500, 249] width 1000 height 499
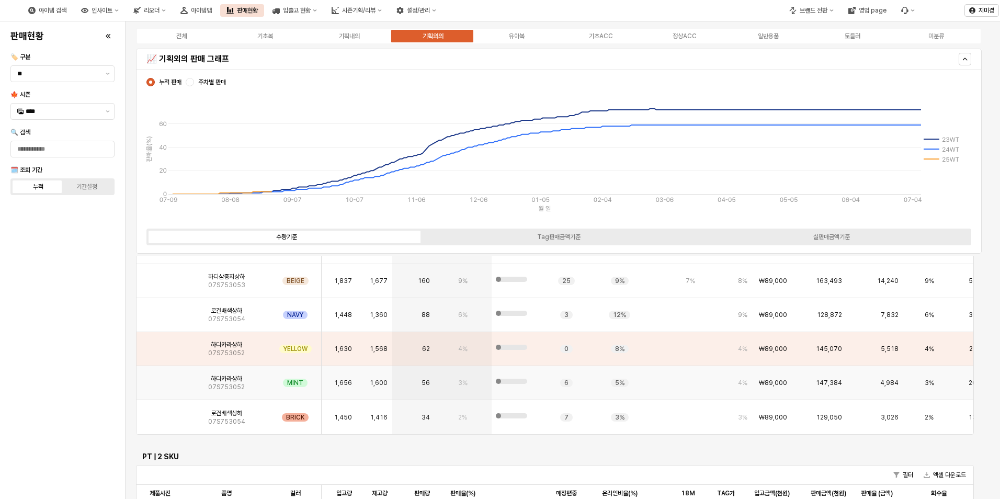
click at [160, 379] on img "App Frame" at bounding box center [160, 379] width 0 height 0
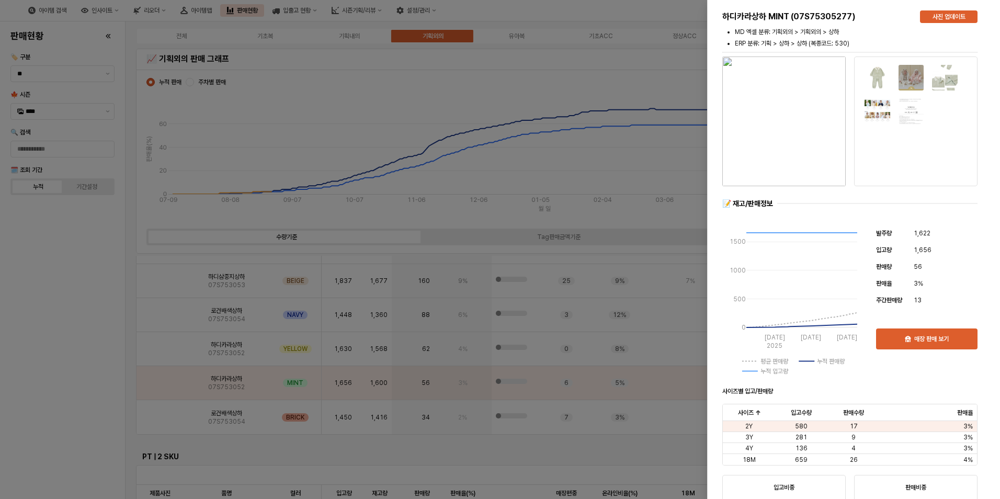
click at [86, 393] on div at bounding box center [500, 249] width 1000 height 499
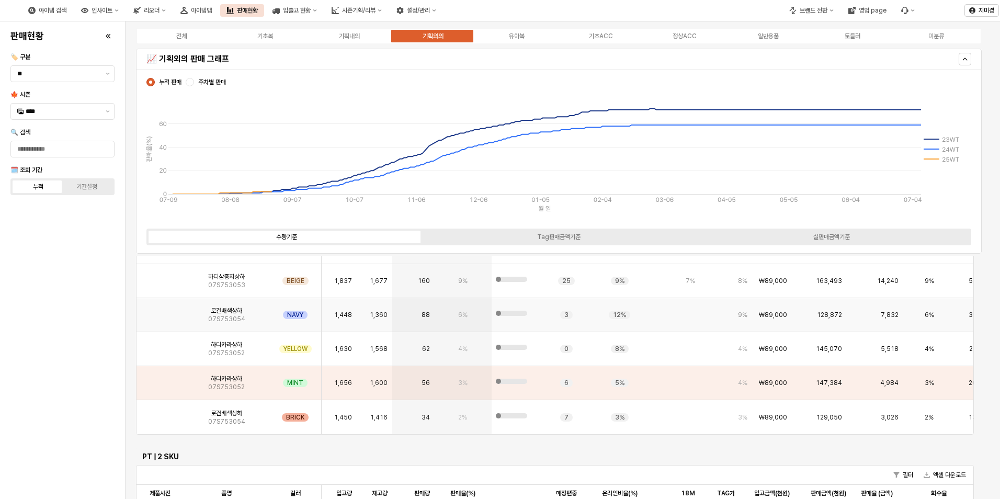
click at [160, 311] on img "App Frame" at bounding box center [160, 311] width 0 height 0
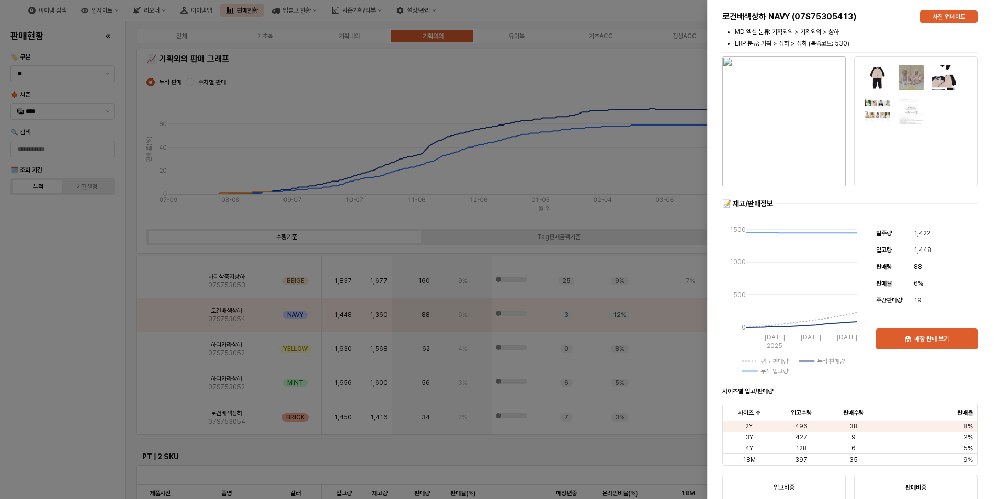
click at [79, 386] on div at bounding box center [500, 249] width 1000 height 499
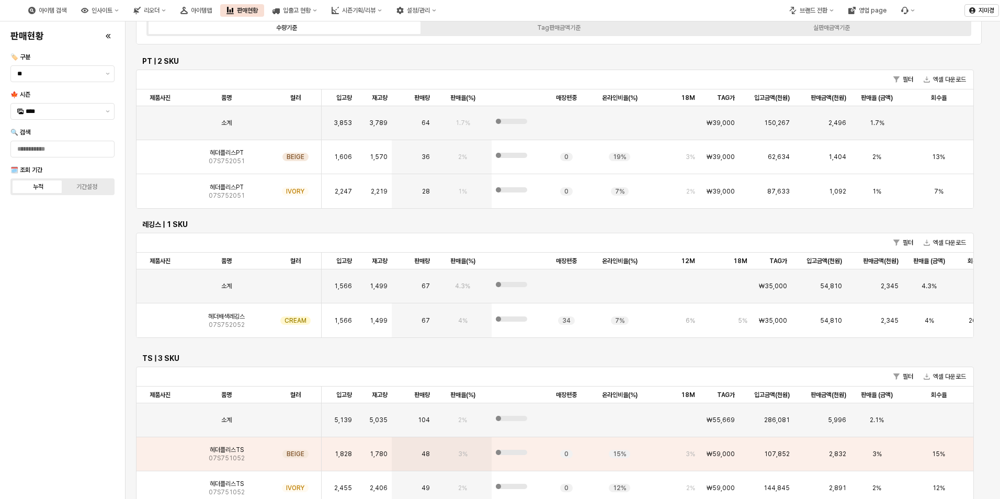
scroll to position [259, 0]
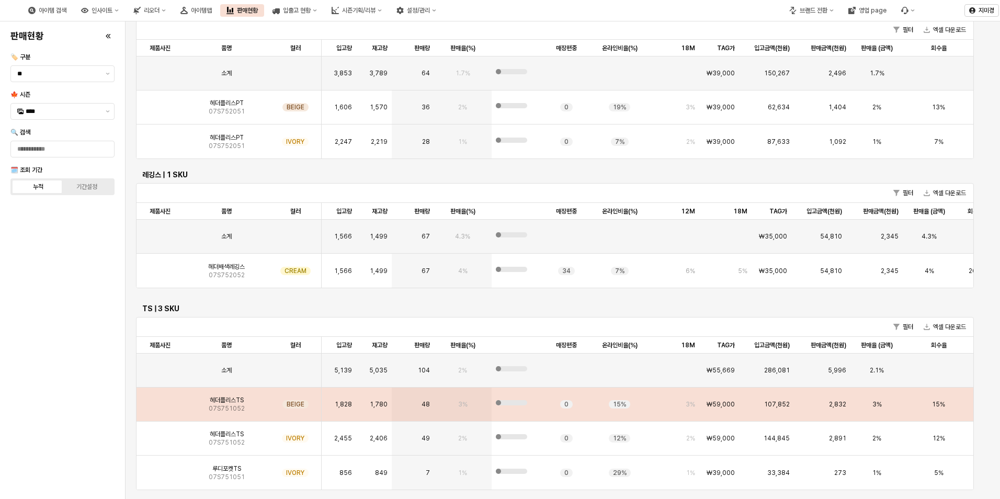
click at [160, 400] on img "App Frame" at bounding box center [160, 400] width 0 height 0
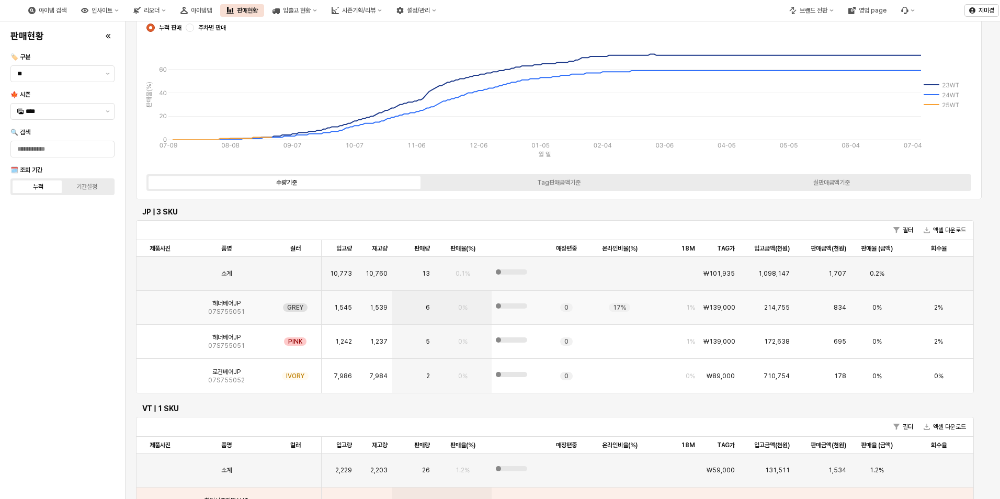
scroll to position [0, 0]
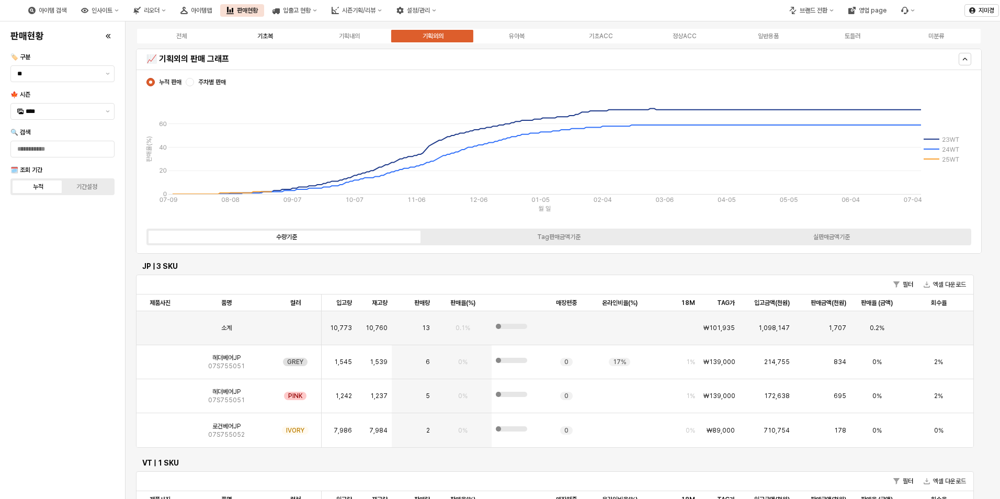
click at [264, 38] on div "기초복" at bounding box center [265, 35] width 16 height 7
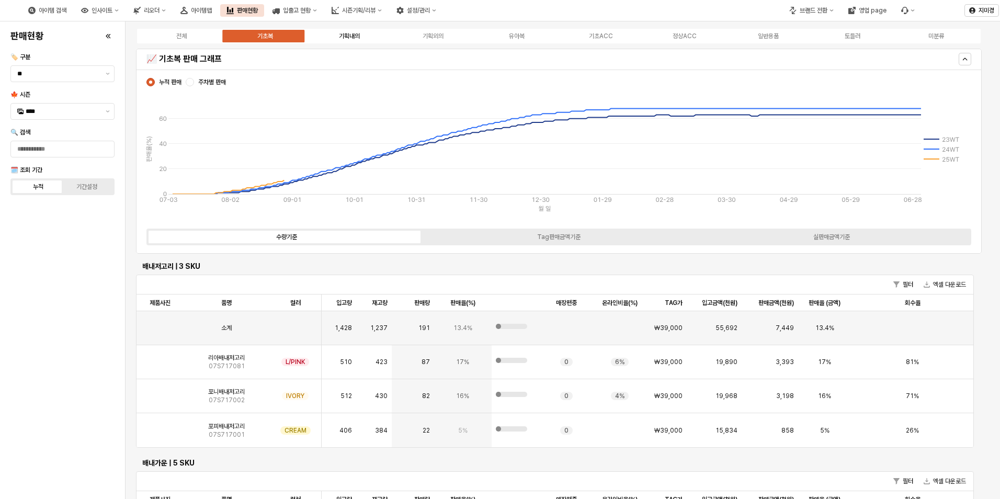
click at [362, 39] on label "기획내의" at bounding box center [349, 35] width 84 height 9
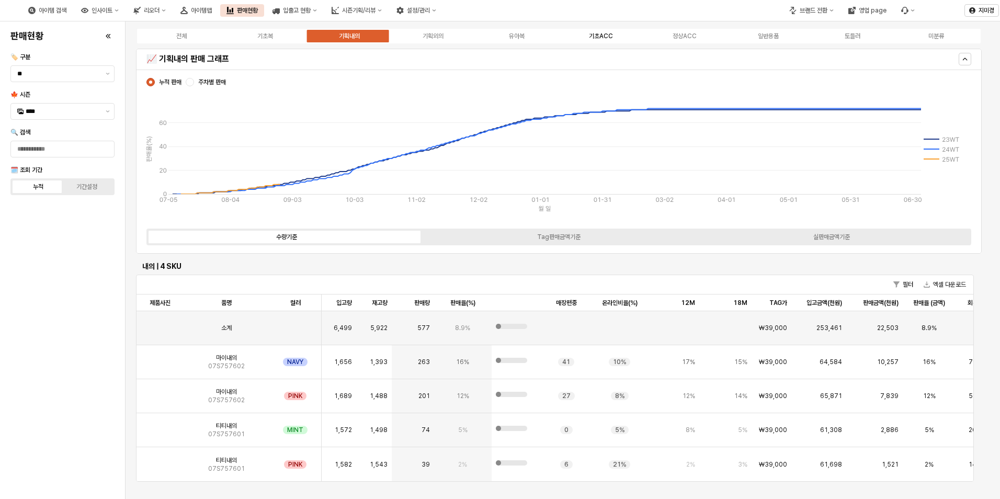
click at [595, 37] on div "기초ACC" at bounding box center [601, 35] width 24 height 7
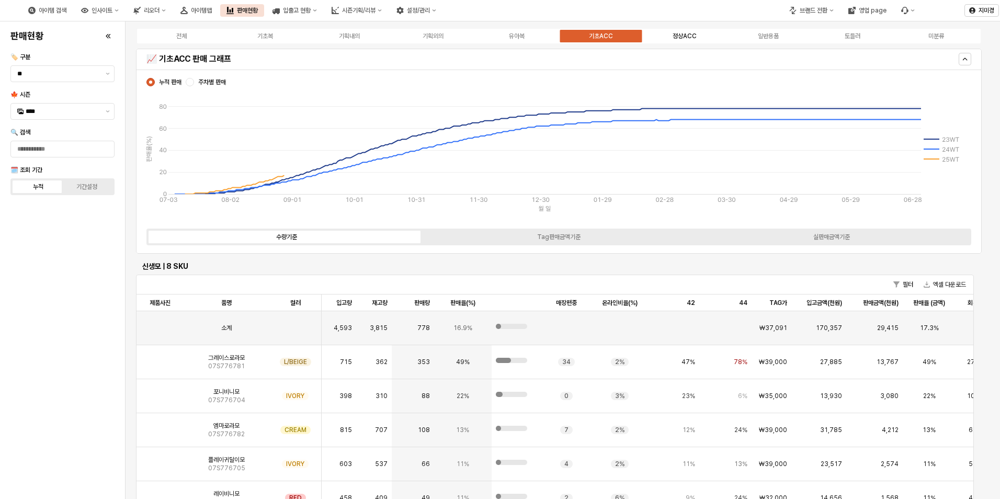
click at [691, 36] on div "정상ACC" at bounding box center [684, 35] width 24 height 7
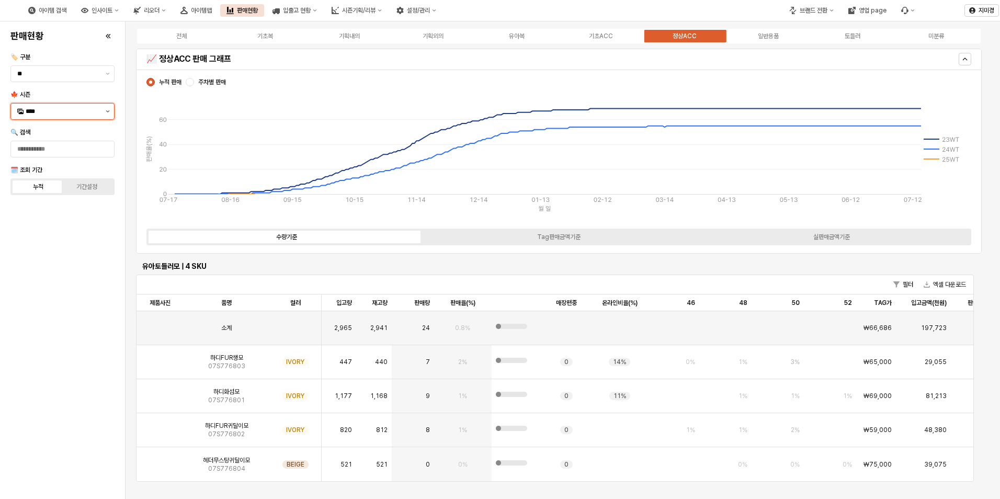
click at [105, 110] on button "제안 사항 표시" at bounding box center [107, 112] width 13 height 16
click at [44, 226] on div "25FA" at bounding box center [59, 221] width 84 height 10
type input "****"
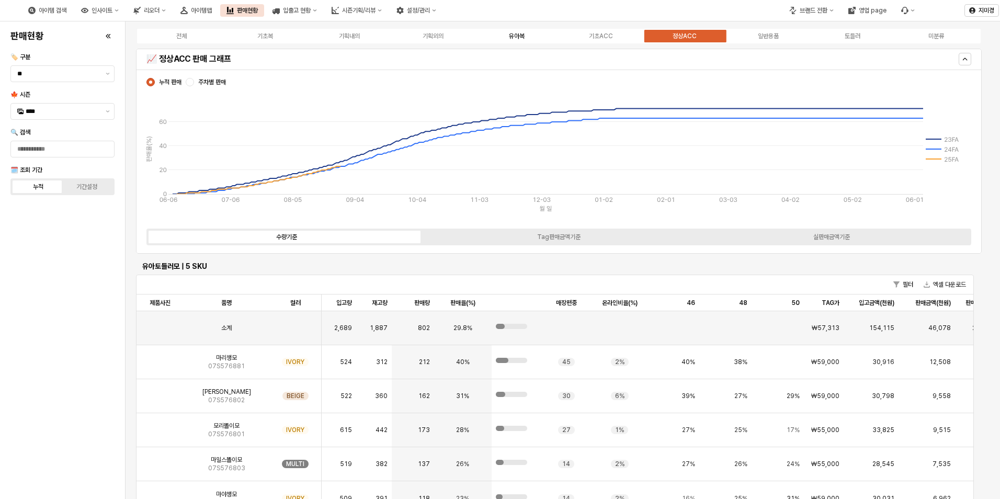
click at [516, 37] on div "유아복" at bounding box center [517, 35] width 16 height 7
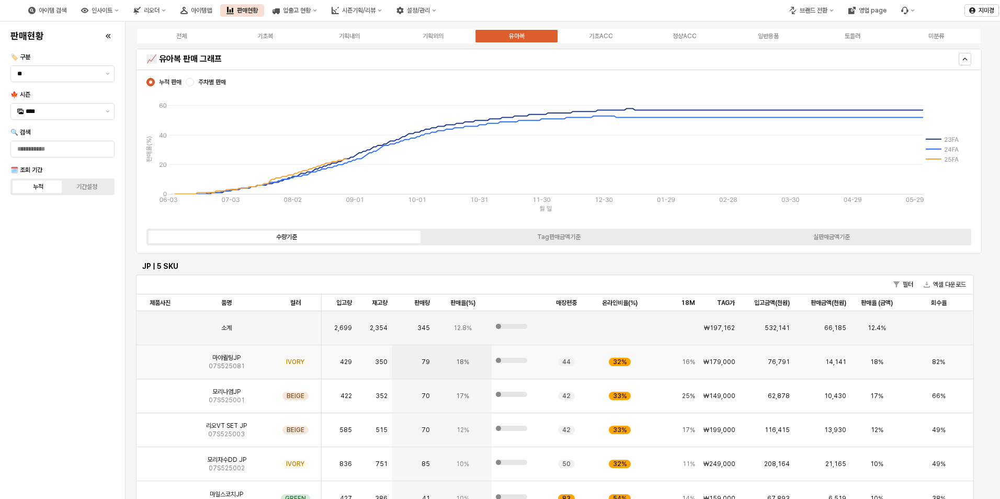
click at [160, 358] on img "App Frame" at bounding box center [160, 358] width 0 height 0
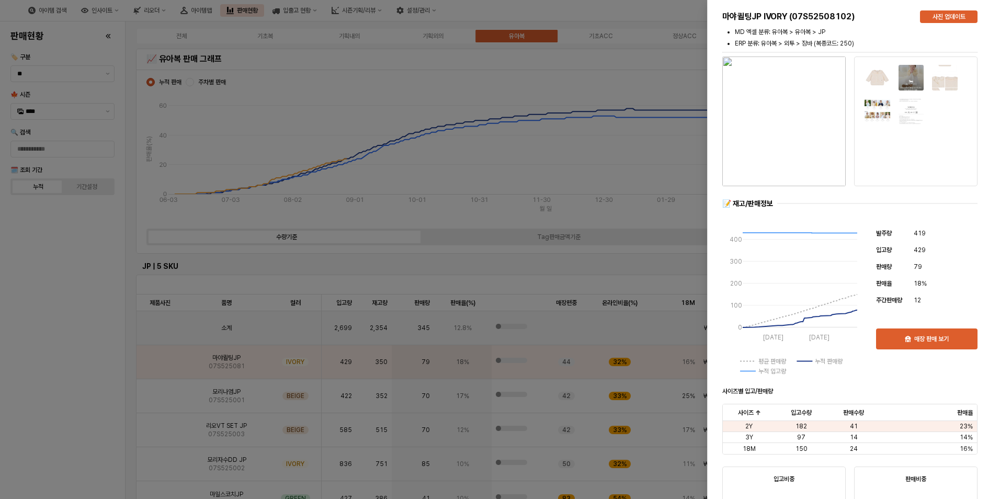
click at [95, 393] on div at bounding box center [500, 249] width 1000 height 499
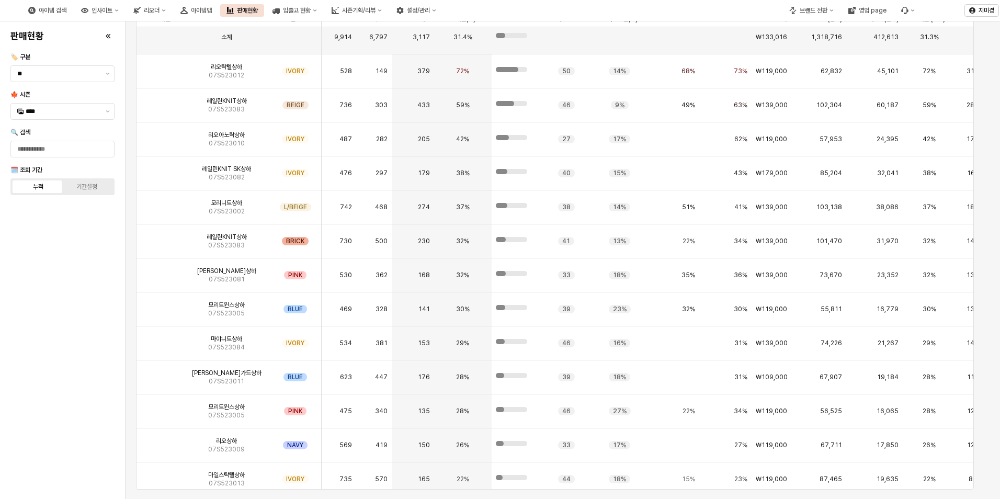
scroll to position [1, 0]
